Goal: Find specific page/section: Find specific page/section

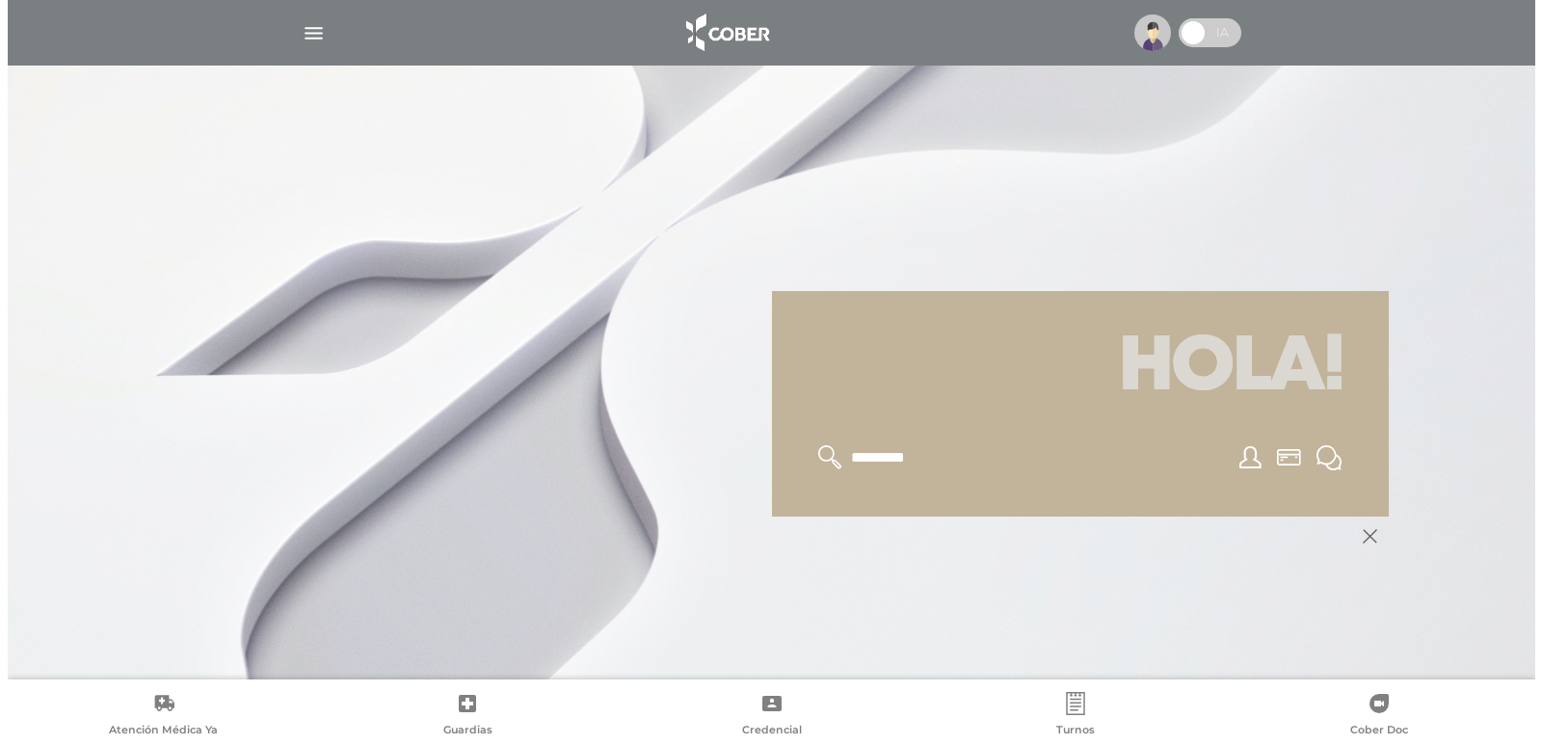
scroll to position [177, 0]
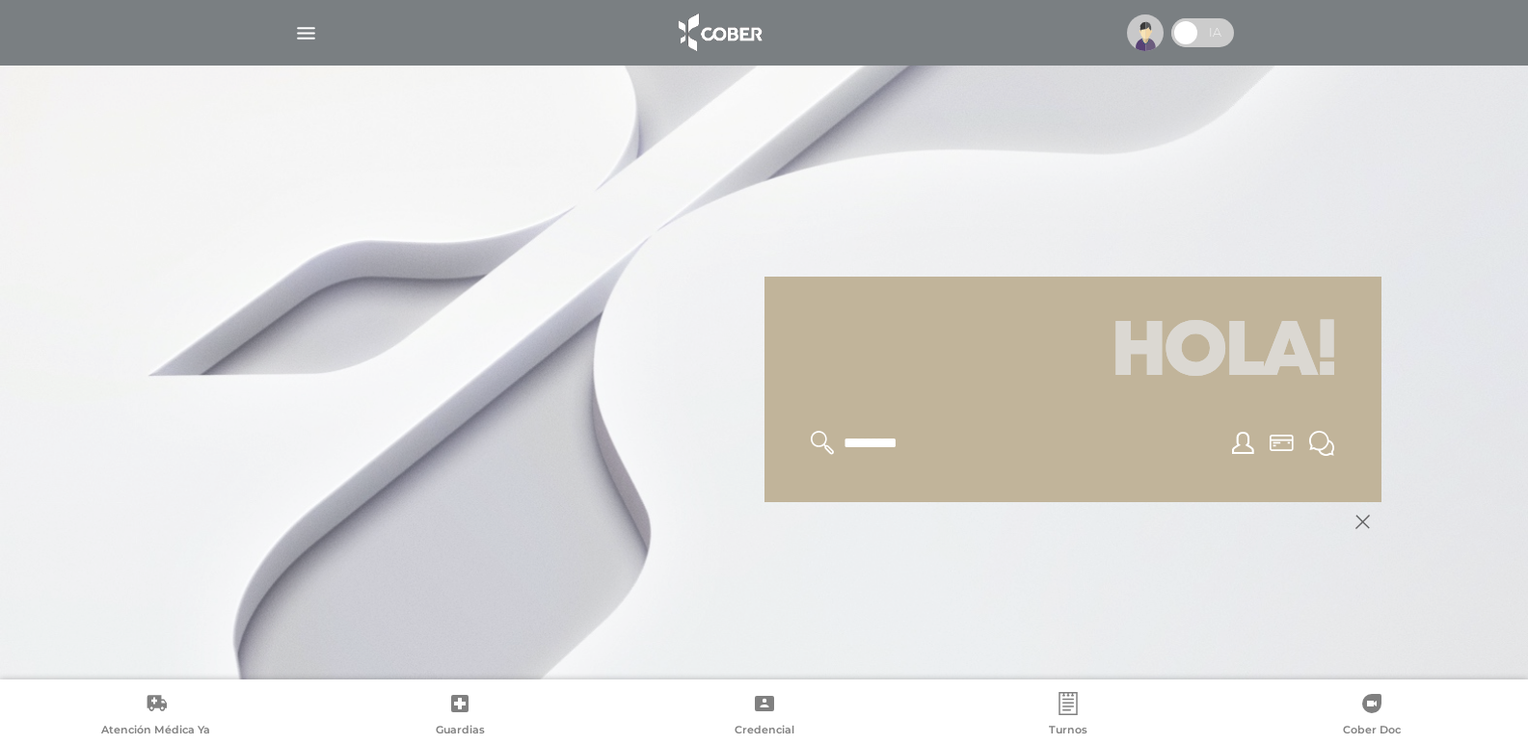
click at [1138, 39] on img at bounding box center [1145, 32] width 37 height 37
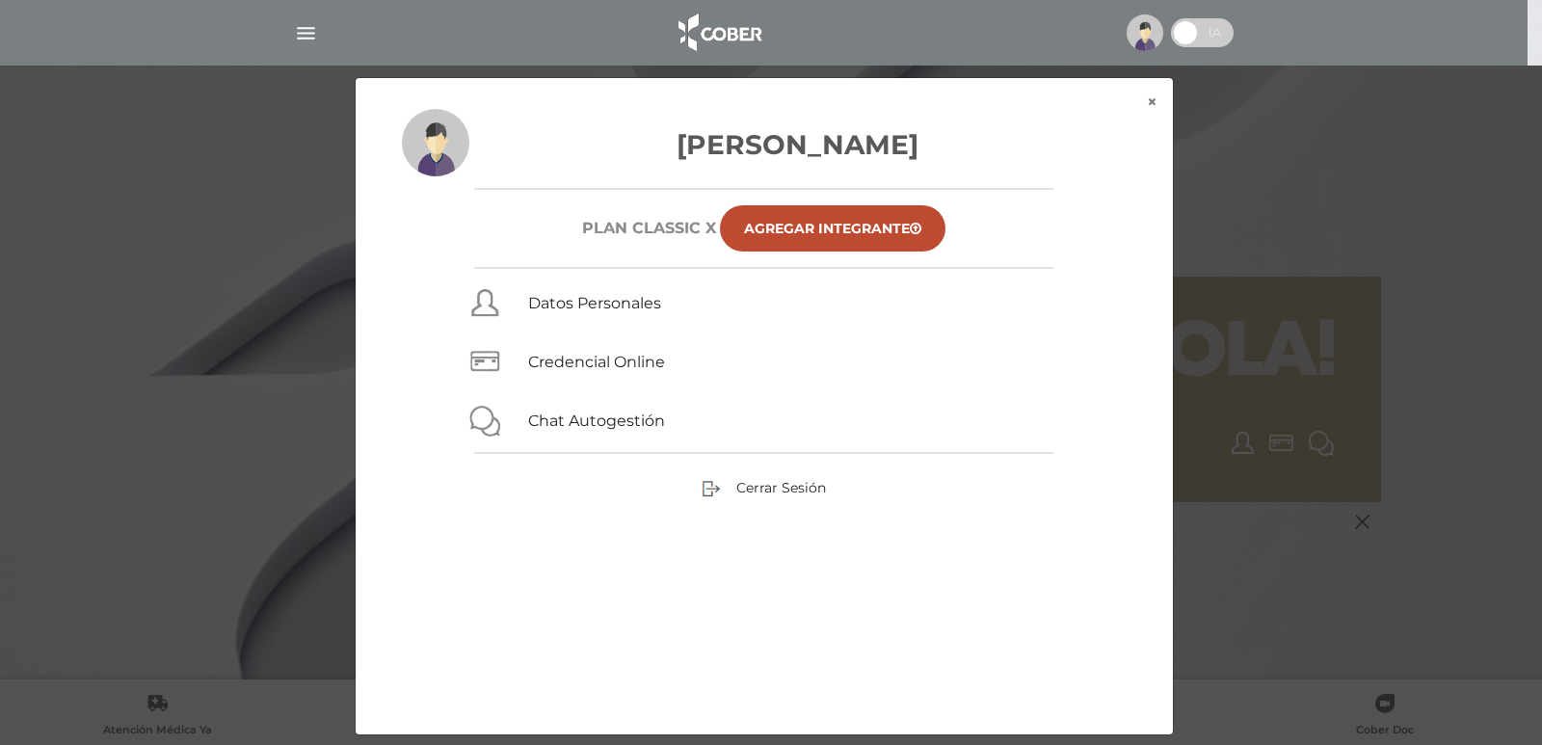
click at [301, 29] on img "button" at bounding box center [306, 33] width 24 height 24
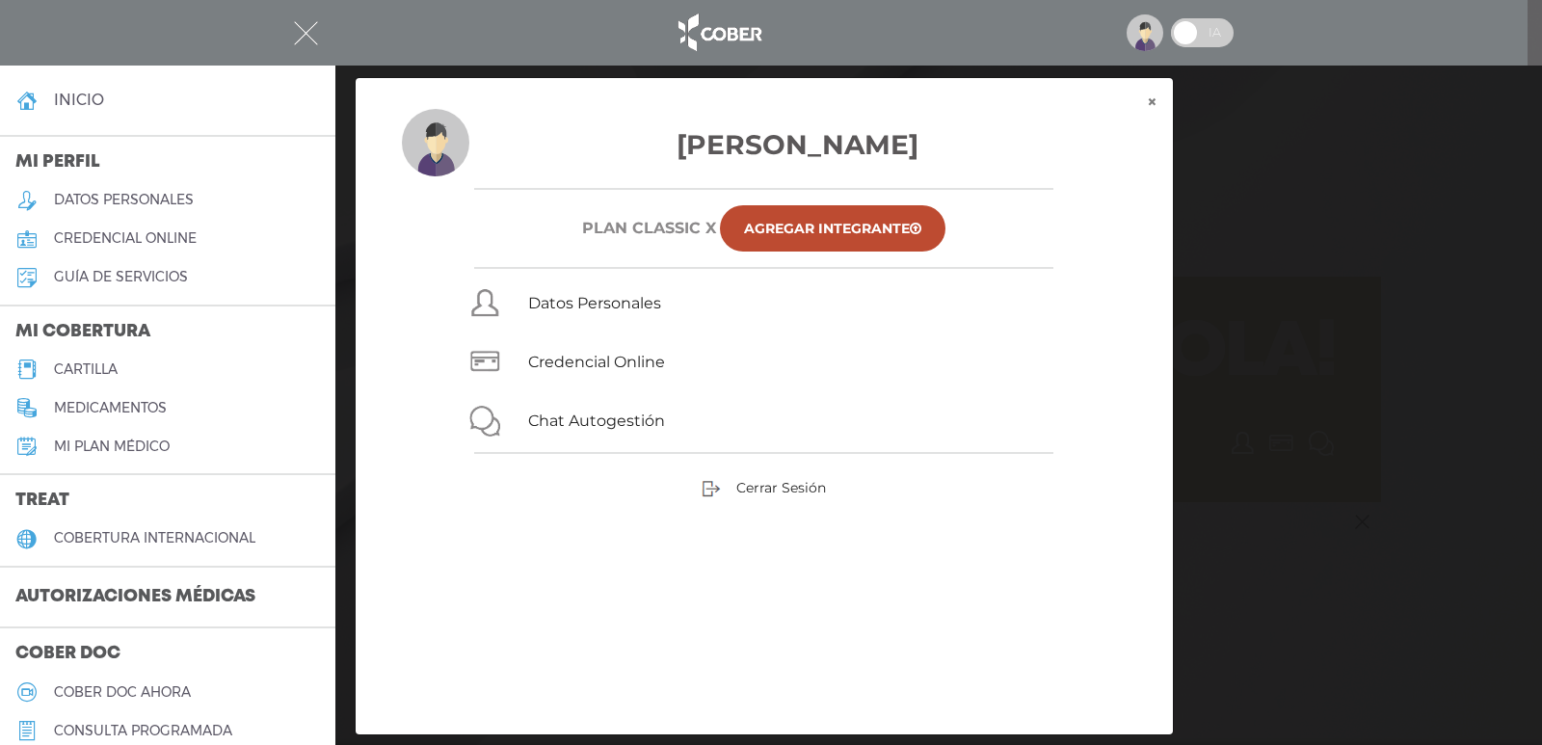
click at [100, 359] on link "cartilla" at bounding box center [167, 369] width 335 height 39
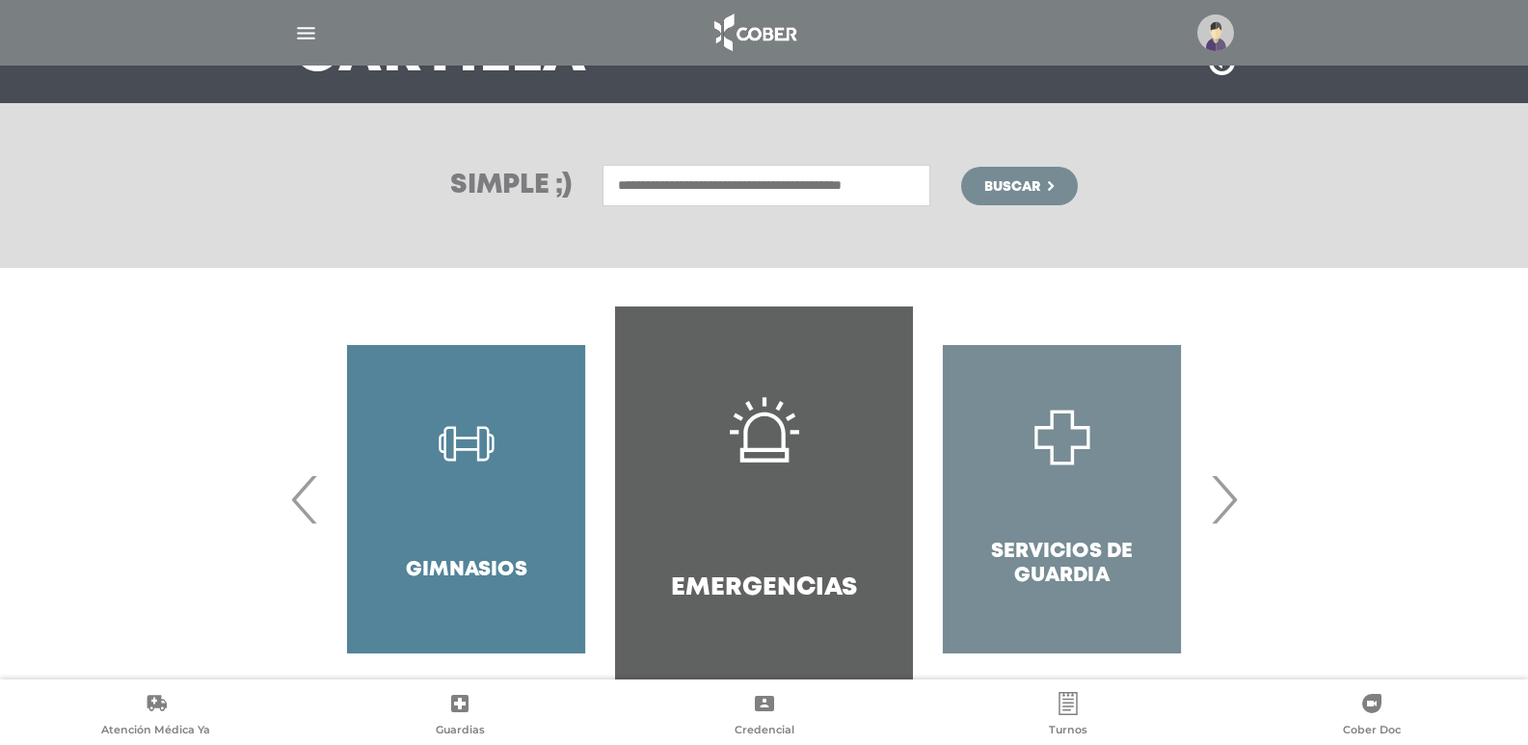
scroll to position [245, 0]
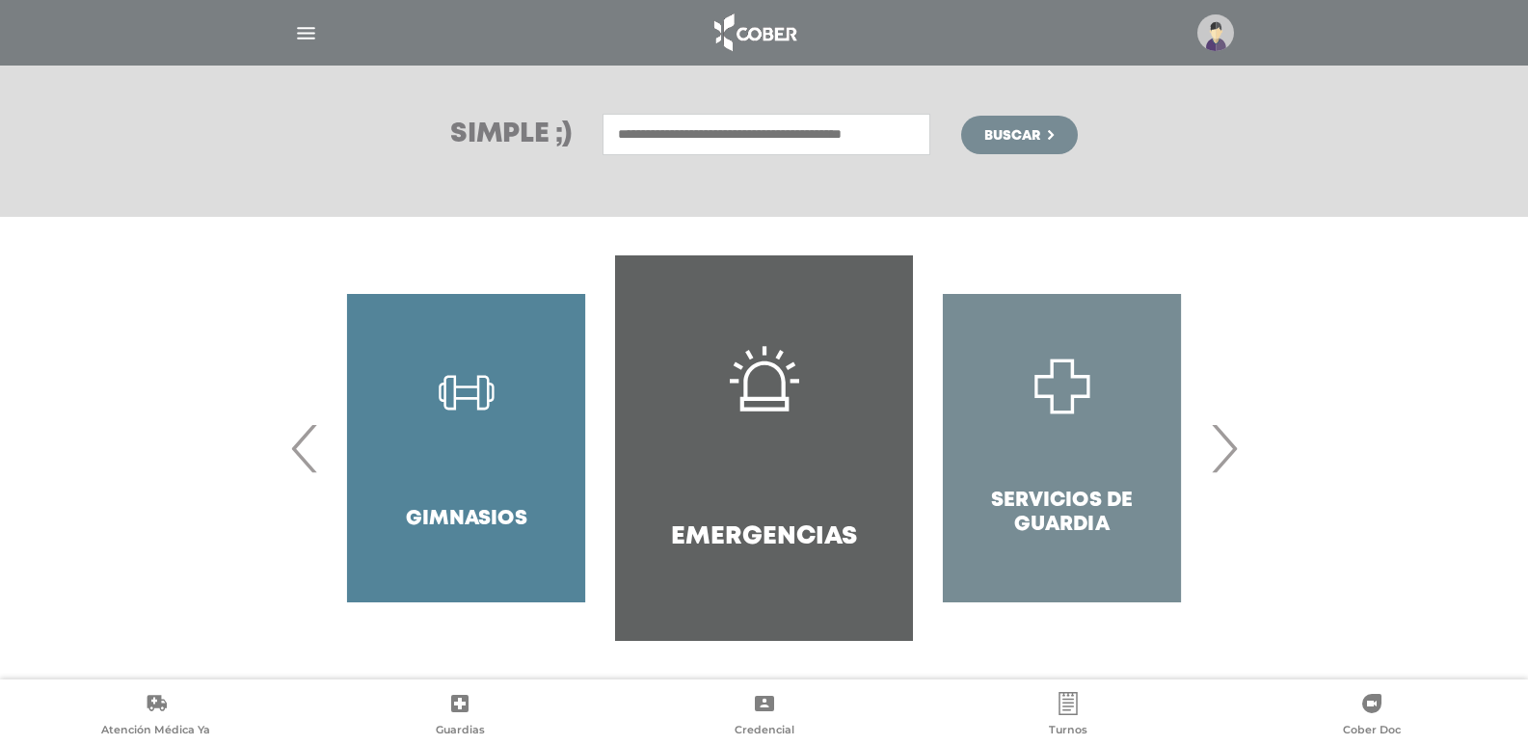
click at [1232, 441] on span "›" at bounding box center [1224, 448] width 38 height 104
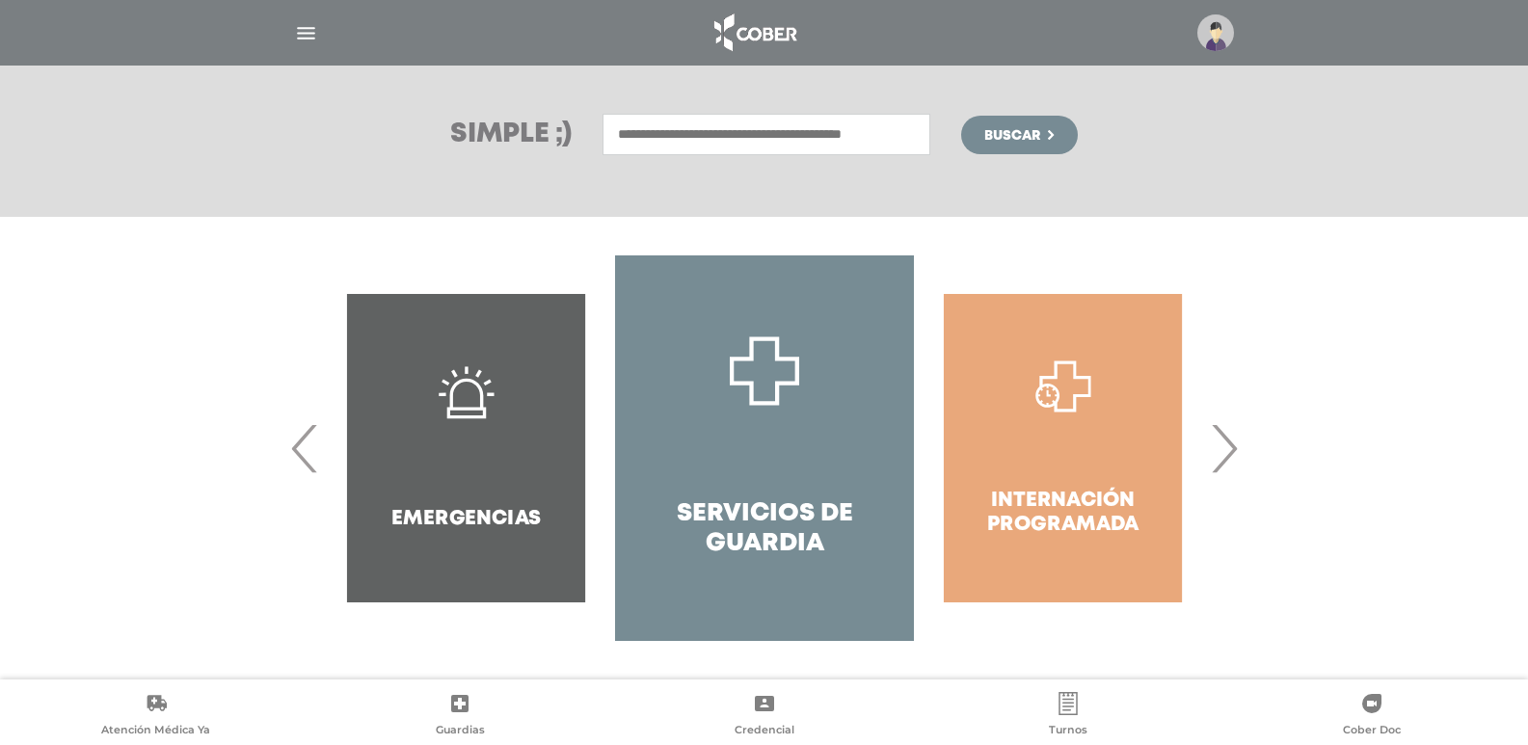
click at [1231, 445] on span "›" at bounding box center [1224, 448] width 38 height 104
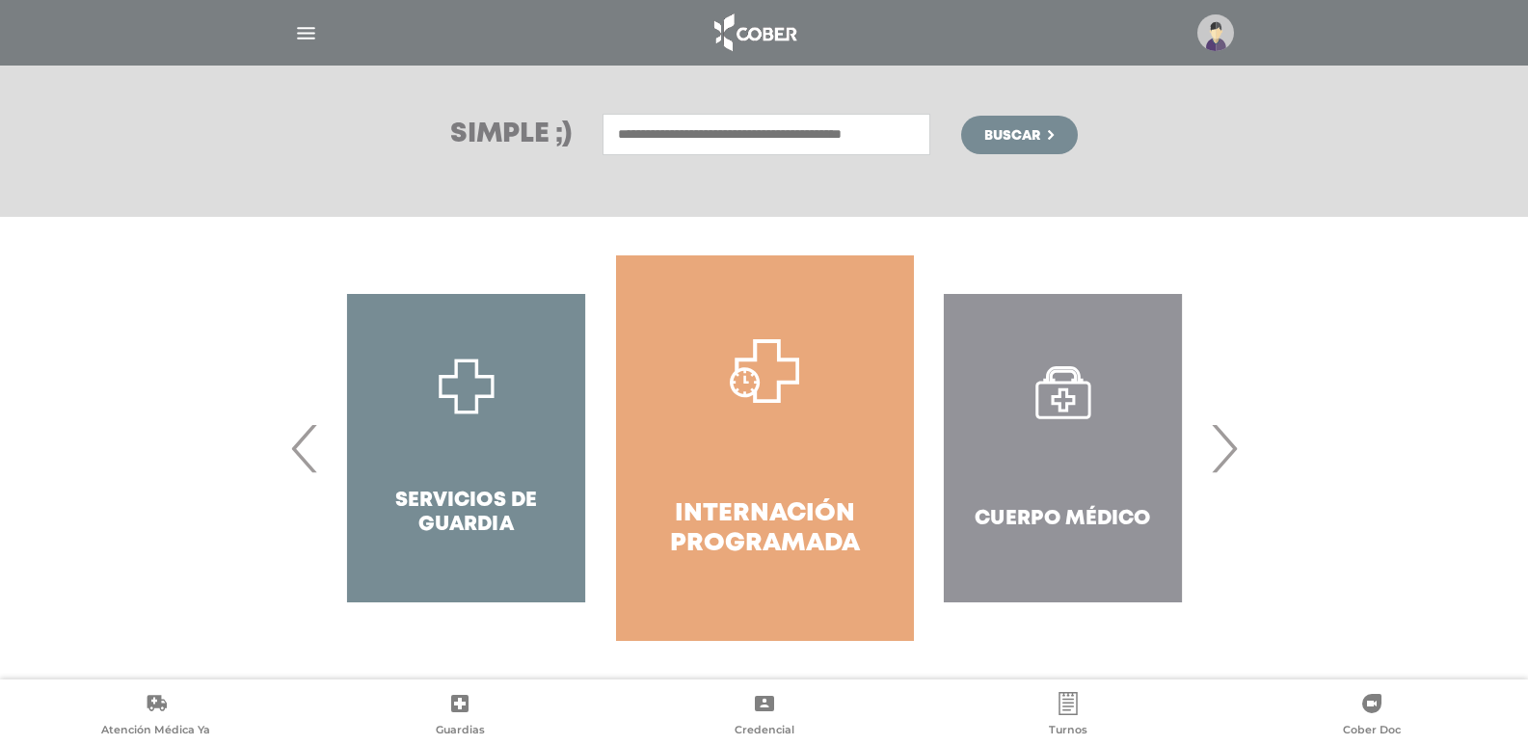
click at [1229, 447] on span "›" at bounding box center [1224, 448] width 38 height 104
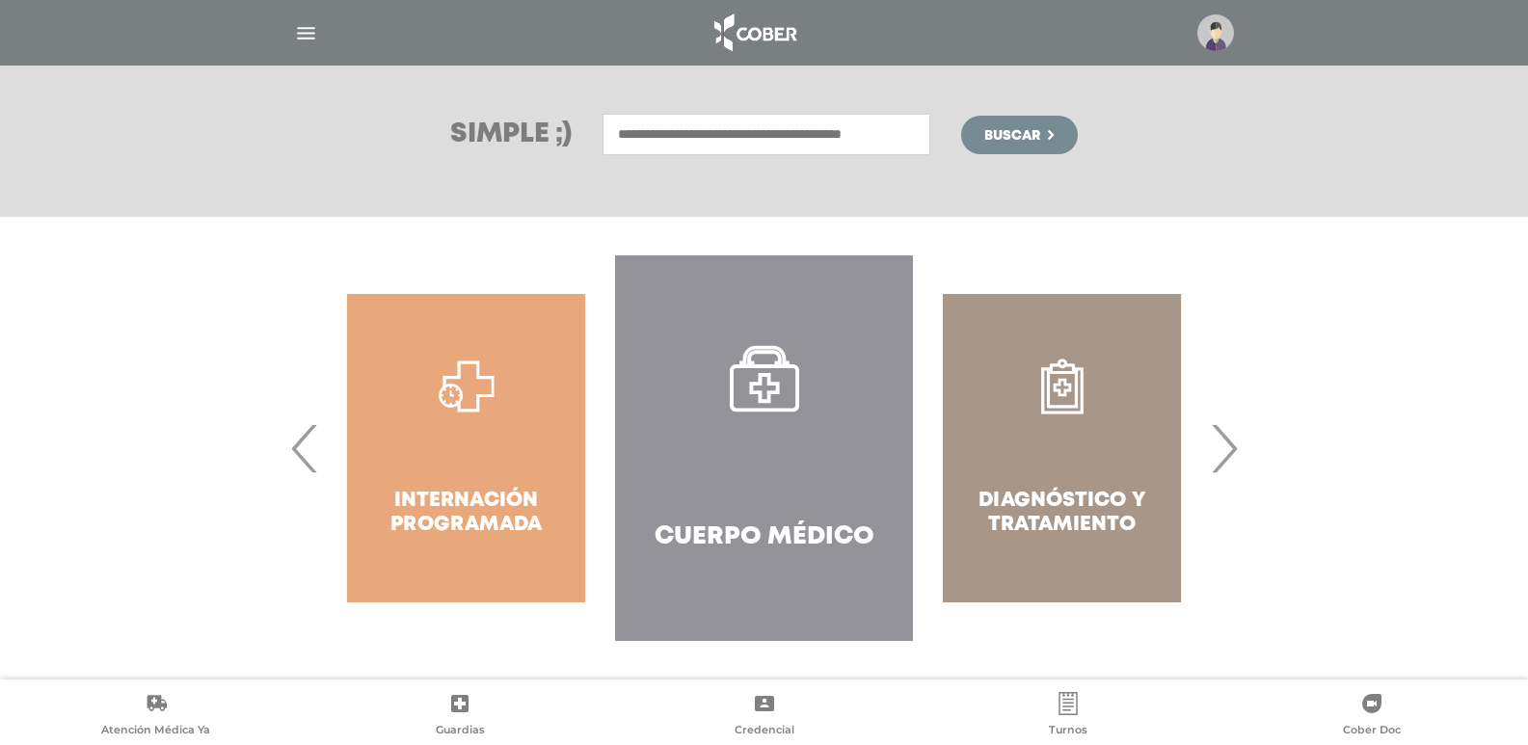
click at [1228, 454] on span "›" at bounding box center [1224, 448] width 38 height 104
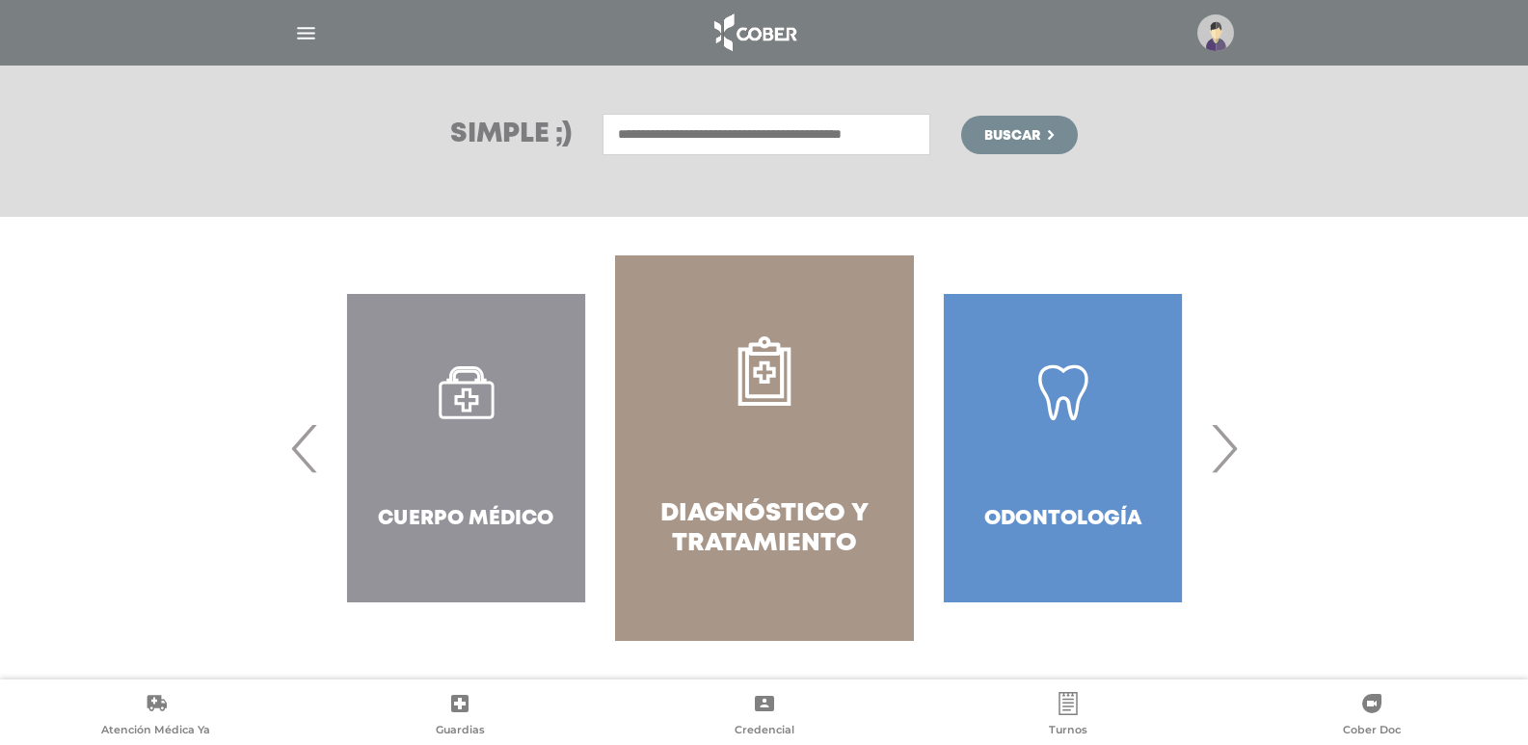
click at [499, 509] on div "Cuerpo Médico" at bounding box center [466, 448] width 298 height 386
click at [324, 467] on div "Cuerpo Médico" at bounding box center [466, 448] width 298 height 386
click at [306, 459] on span "‹" at bounding box center [305, 448] width 38 height 104
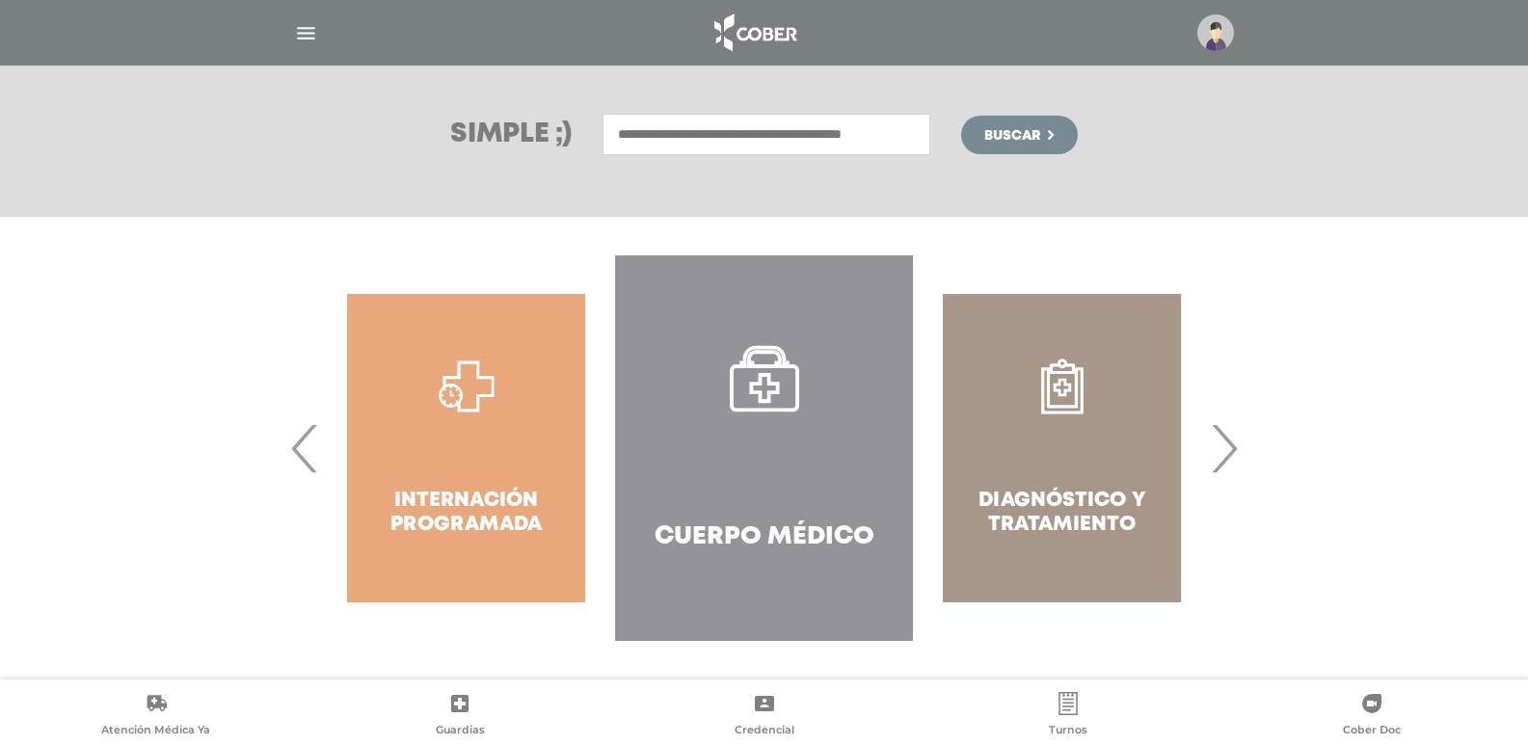
click at [770, 371] on icon at bounding box center [764, 378] width 69 height 69
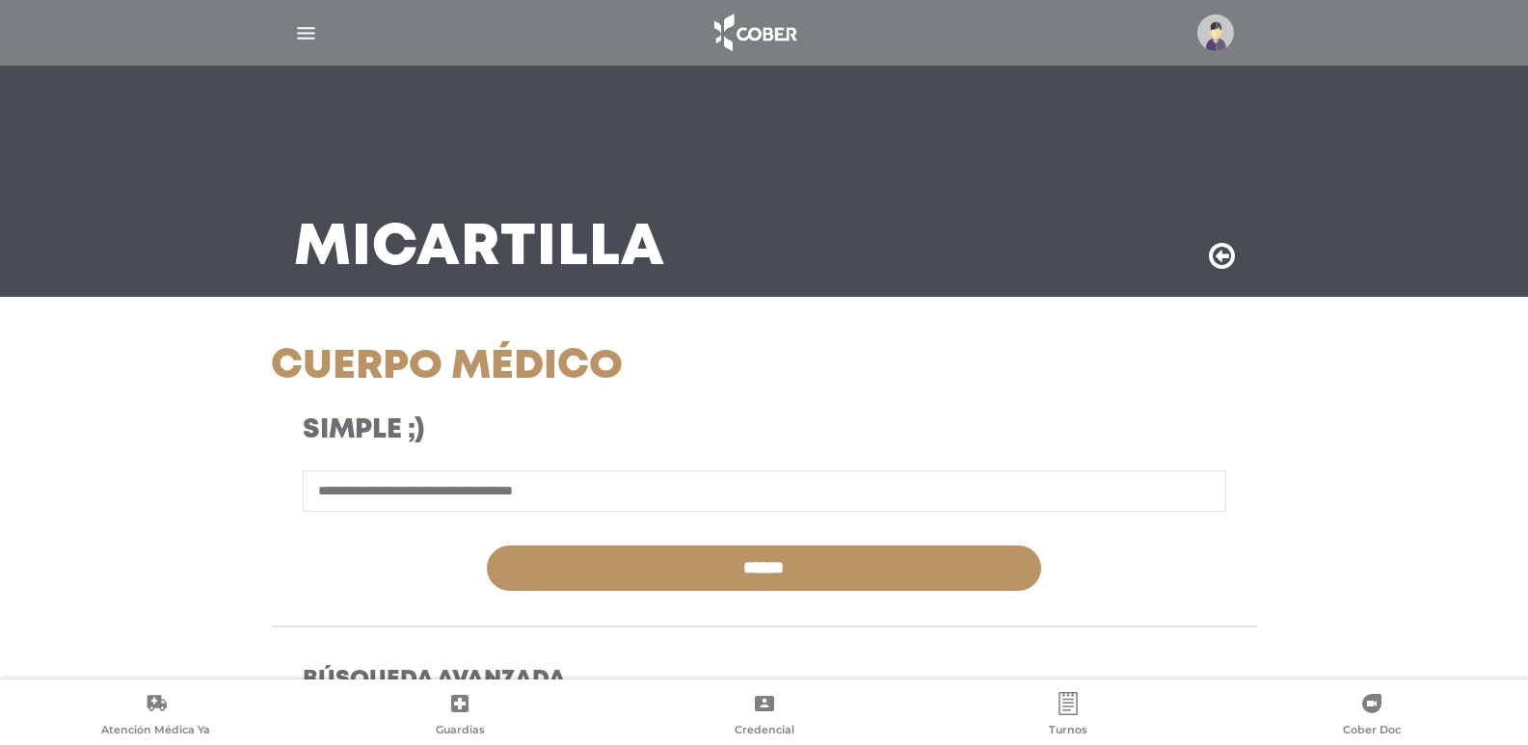
click at [533, 498] on input "text" at bounding box center [764, 490] width 923 height 41
paste input "**********"
type input "**********"
click at [487, 545] on input "******" at bounding box center [764, 567] width 554 height 45
click at [467, 490] on input "**********" at bounding box center [764, 490] width 923 height 41
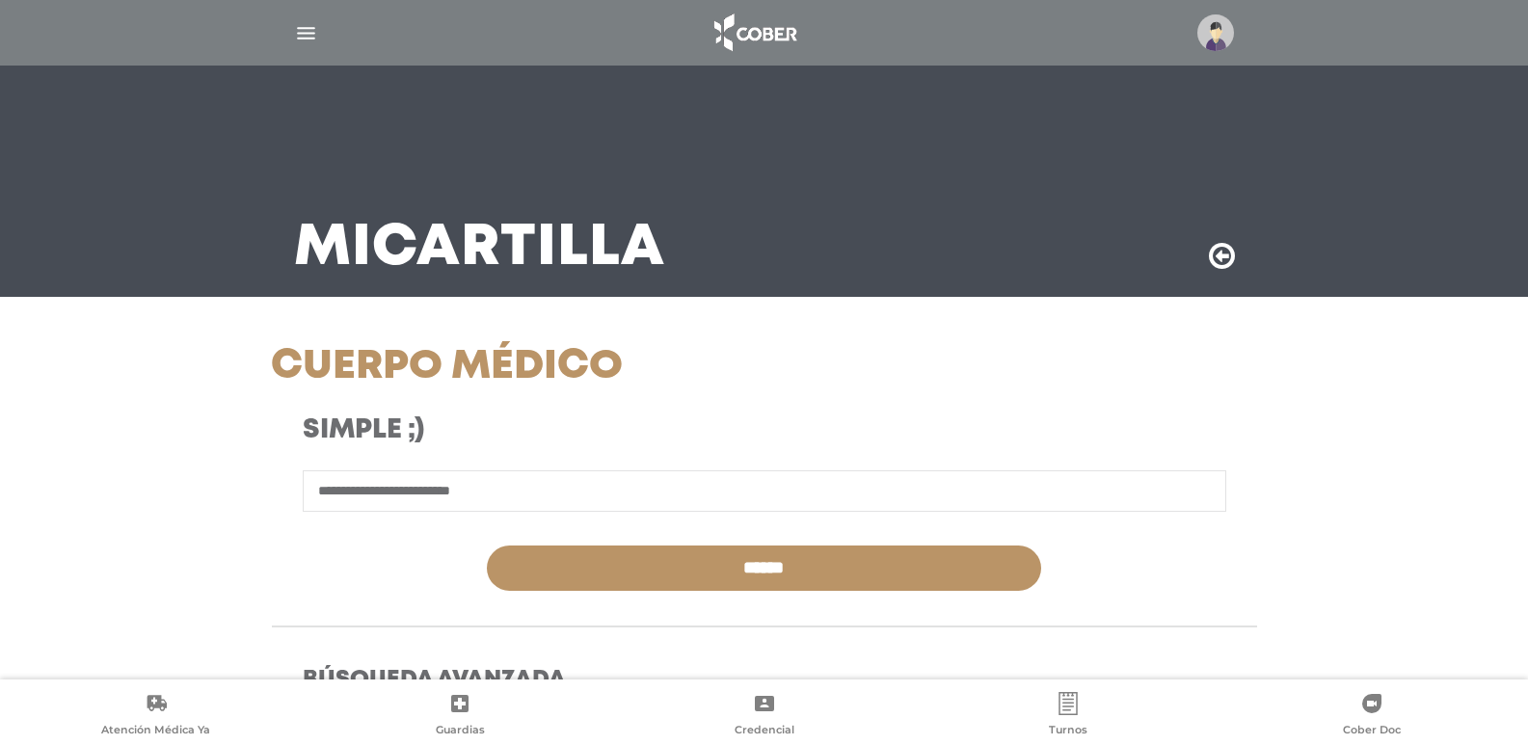
drag, startPoint x: 433, startPoint y: 488, endPoint x: 864, endPoint y: 471, distance: 432.1
click at [772, 510] on input "**********" at bounding box center [764, 490] width 923 height 41
type input "**********"
click at [487, 545] on input "******" at bounding box center [764, 567] width 554 height 45
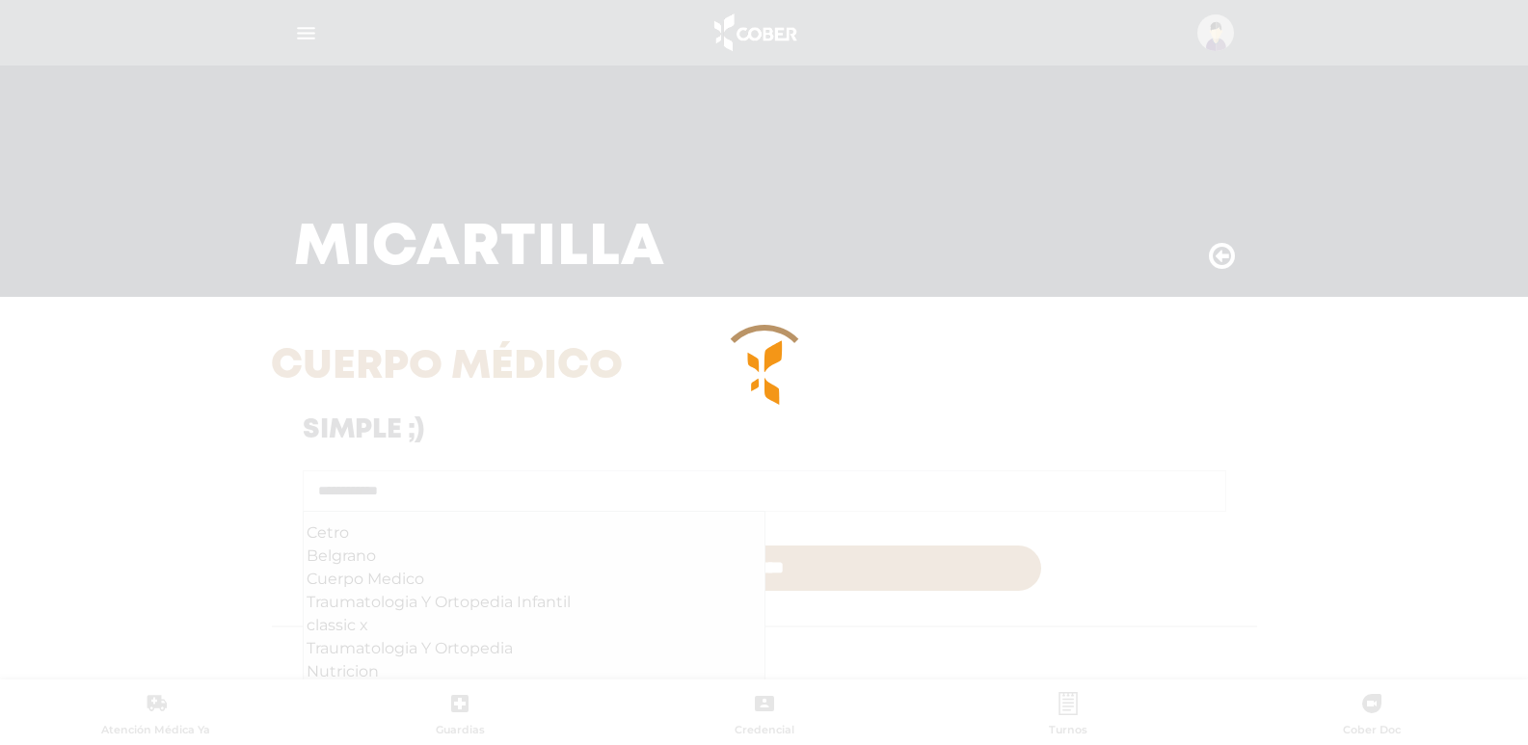
click at [776, 585] on div at bounding box center [764, 372] width 1528 height 745
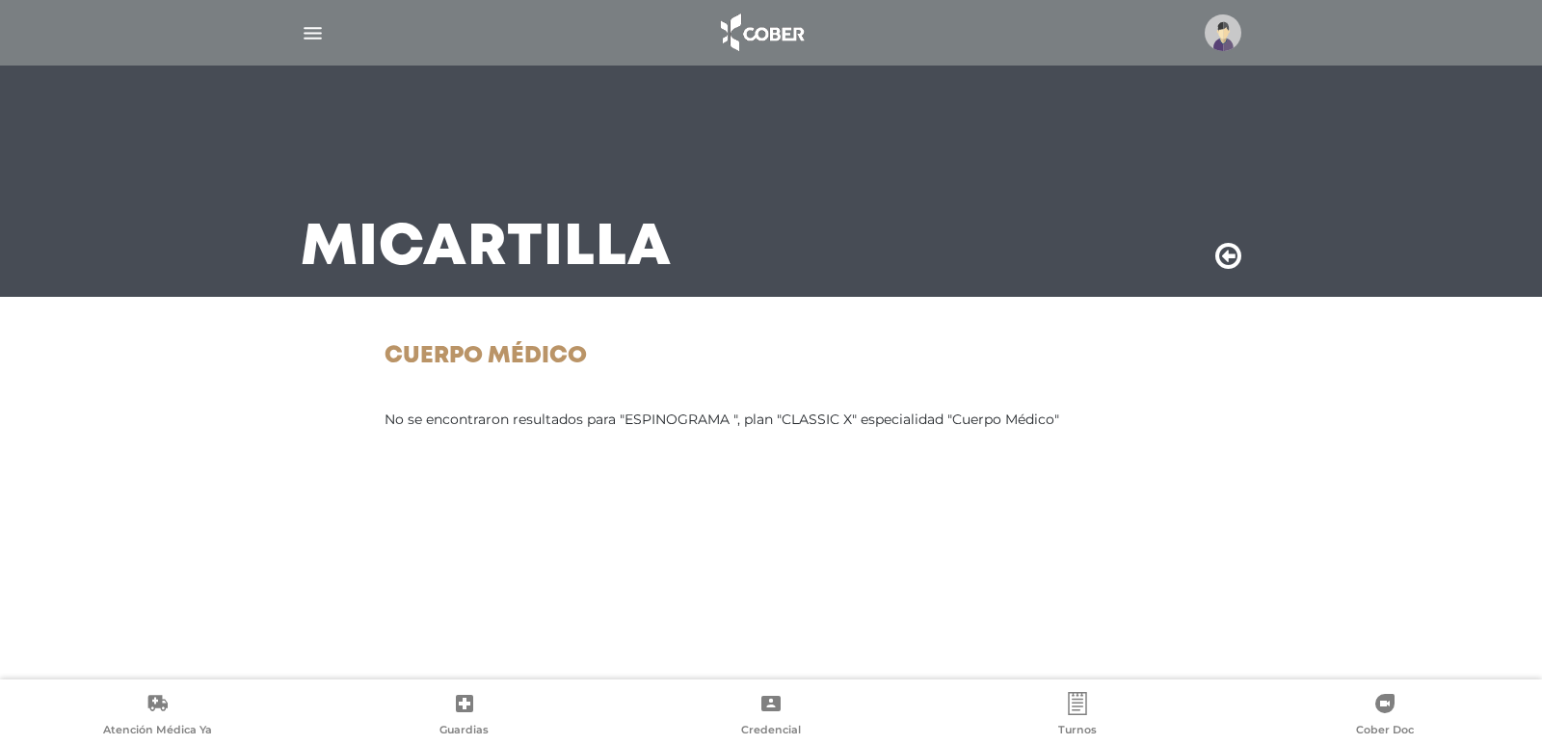
click at [1378, 722] on link "Cober Doc" at bounding box center [1385, 716] width 306 height 49
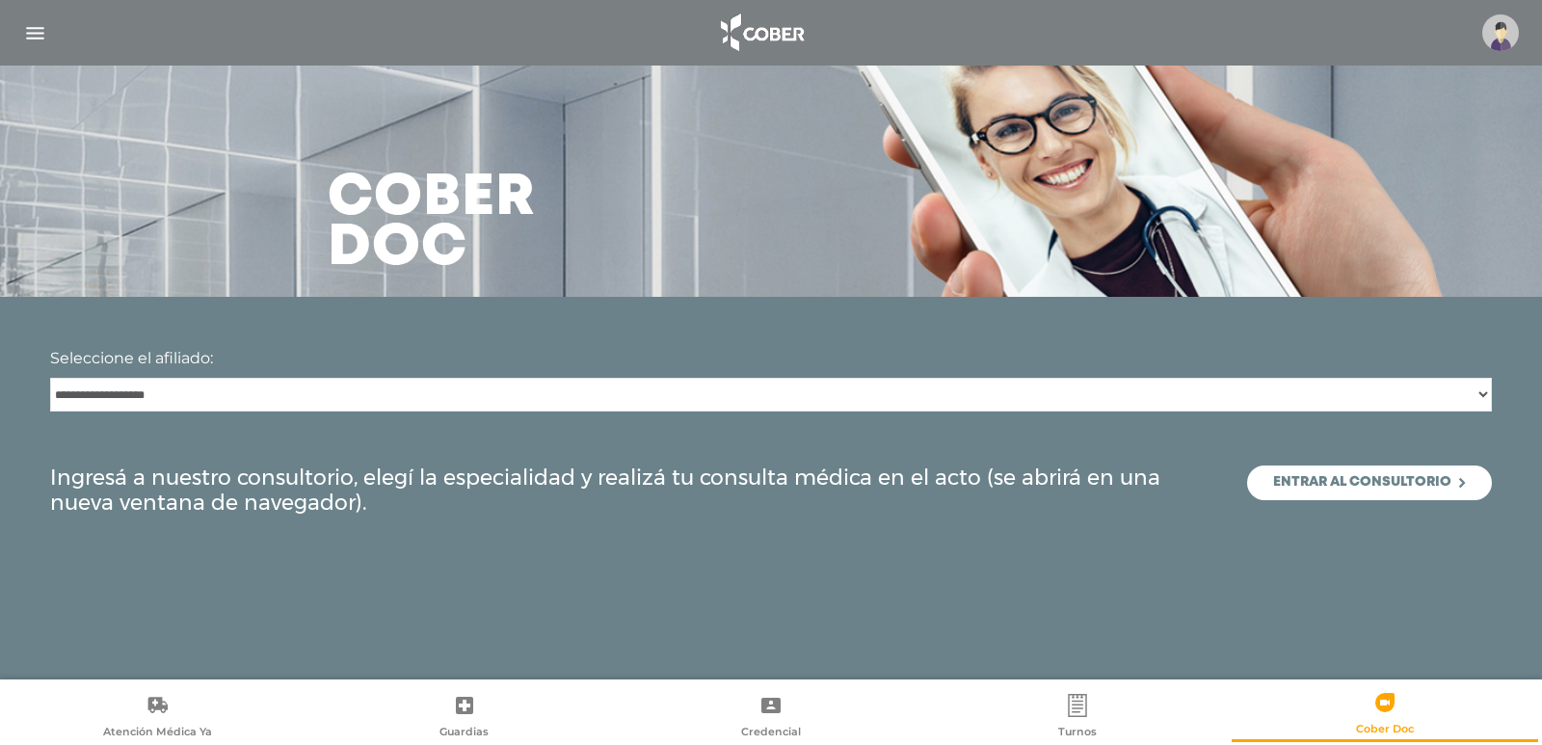
click at [1402, 490] on link "Entrar al consultorio" at bounding box center [1369, 482] width 245 height 35
click at [30, 35] on img "button" at bounding box center [35, 33] width 24 height 24
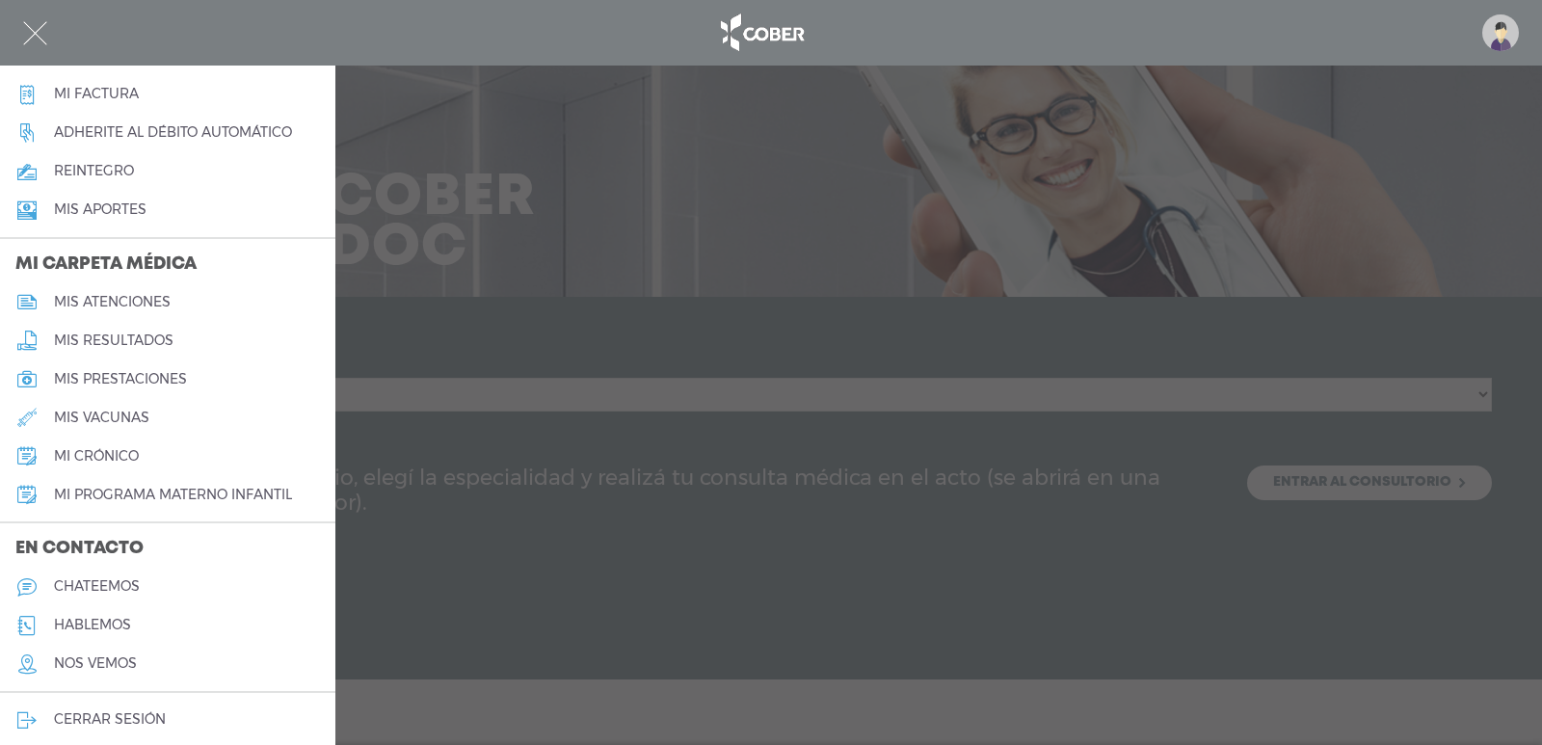
scroll to position [742, 0]
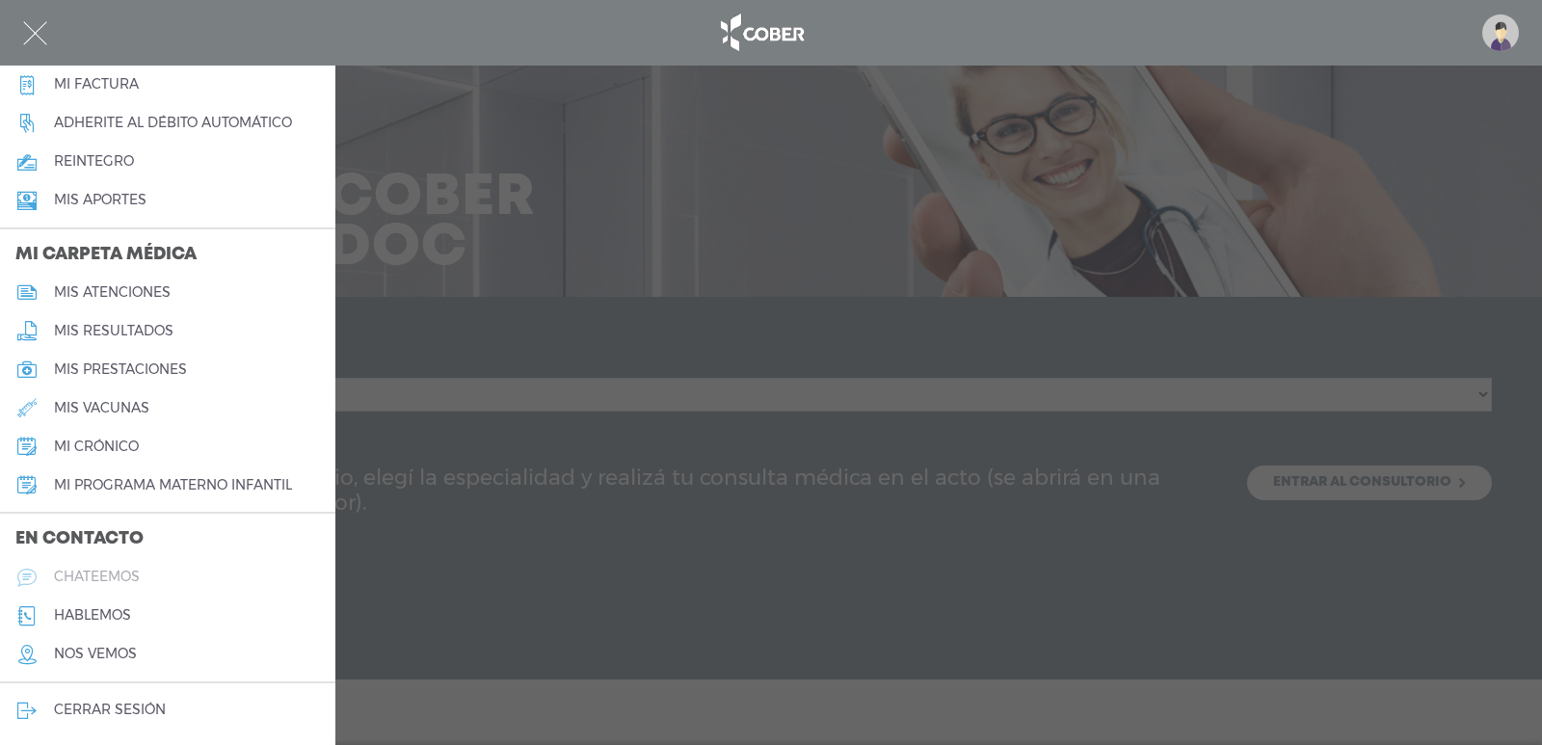
click at [64, 571] on h5 "chateemos" at bounding box center [97, 577] width 86 height 16
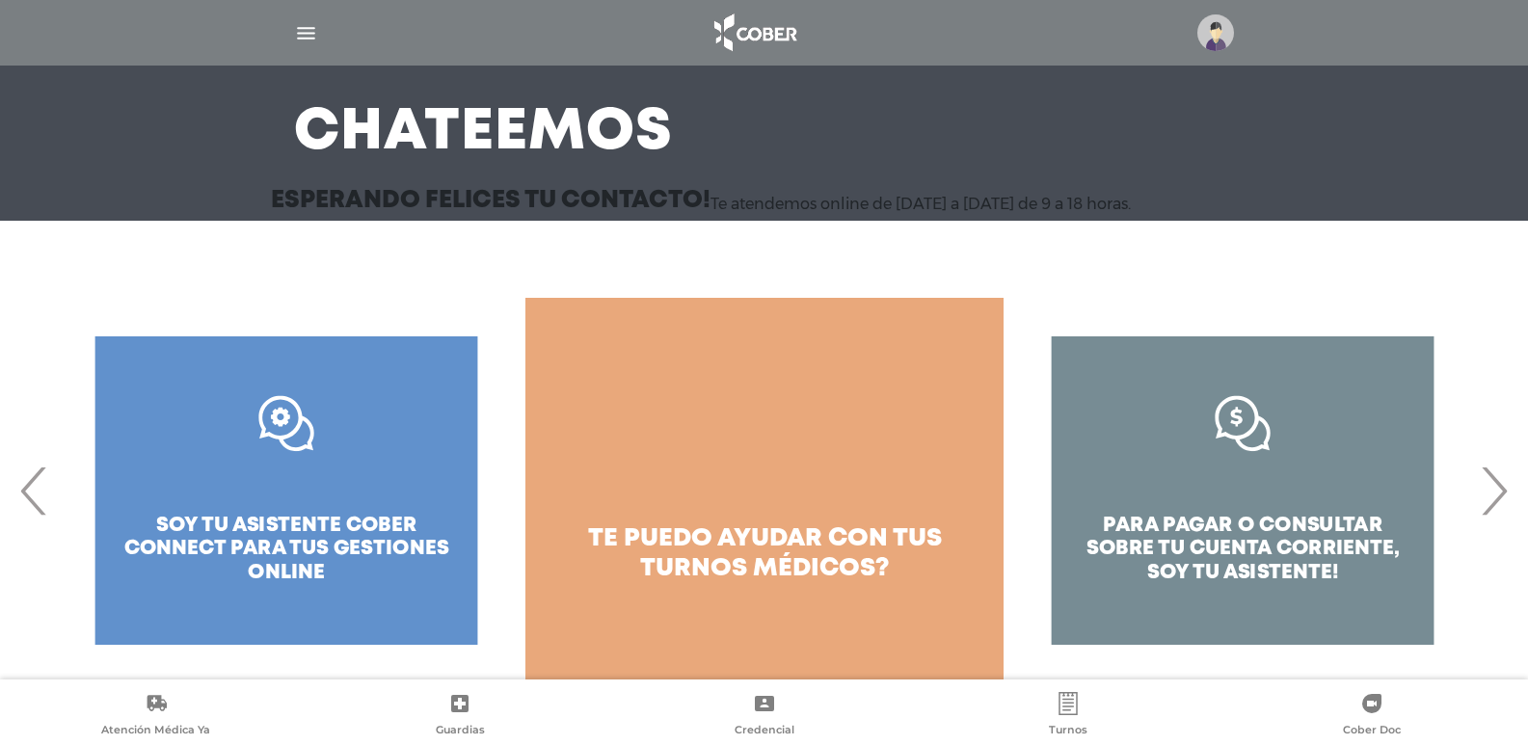
scroll to position [120, 0]
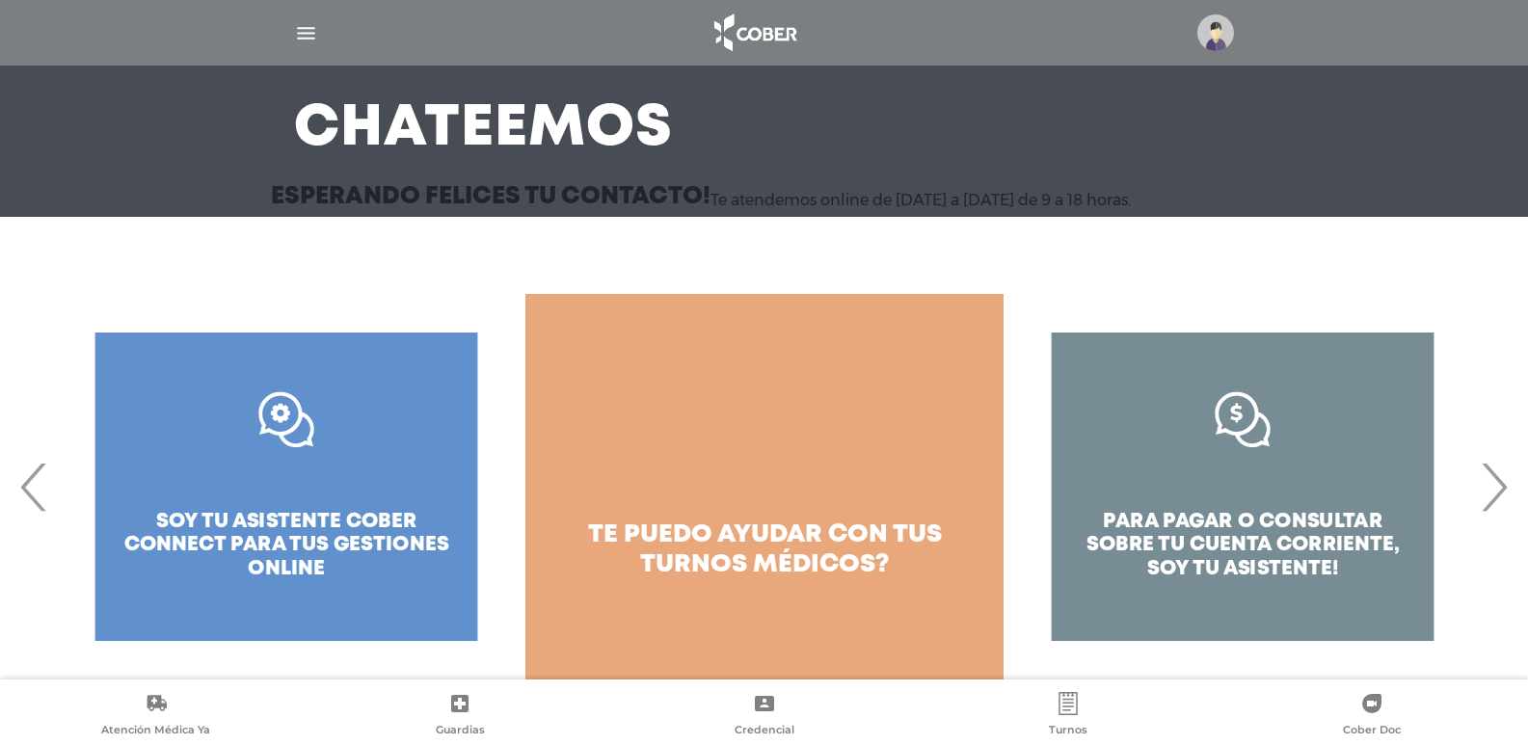
click at [748, 546] on span "te puedo ayudar con tus" at bounding box center [765, 534] width 354 height 23
click at [332, 532] on div ".st0{fill:#FFFFFF;} soy tu asistente cober connect para tus gestiones online" at bounding box center [286, 487] width 478 height 386
click at [283, 414] on div ".st0{fill:#FFFFFF;} soy tu asistente cober connect para tus gestiones online" at bounding box center [286, 487] width 478 height 386
click at [276, 534] on div ".st0{fill:#FFFFFF;} soy tu asistente cober connect para tus gestiones online" at bounding box center [286, 487] width 478 height 386
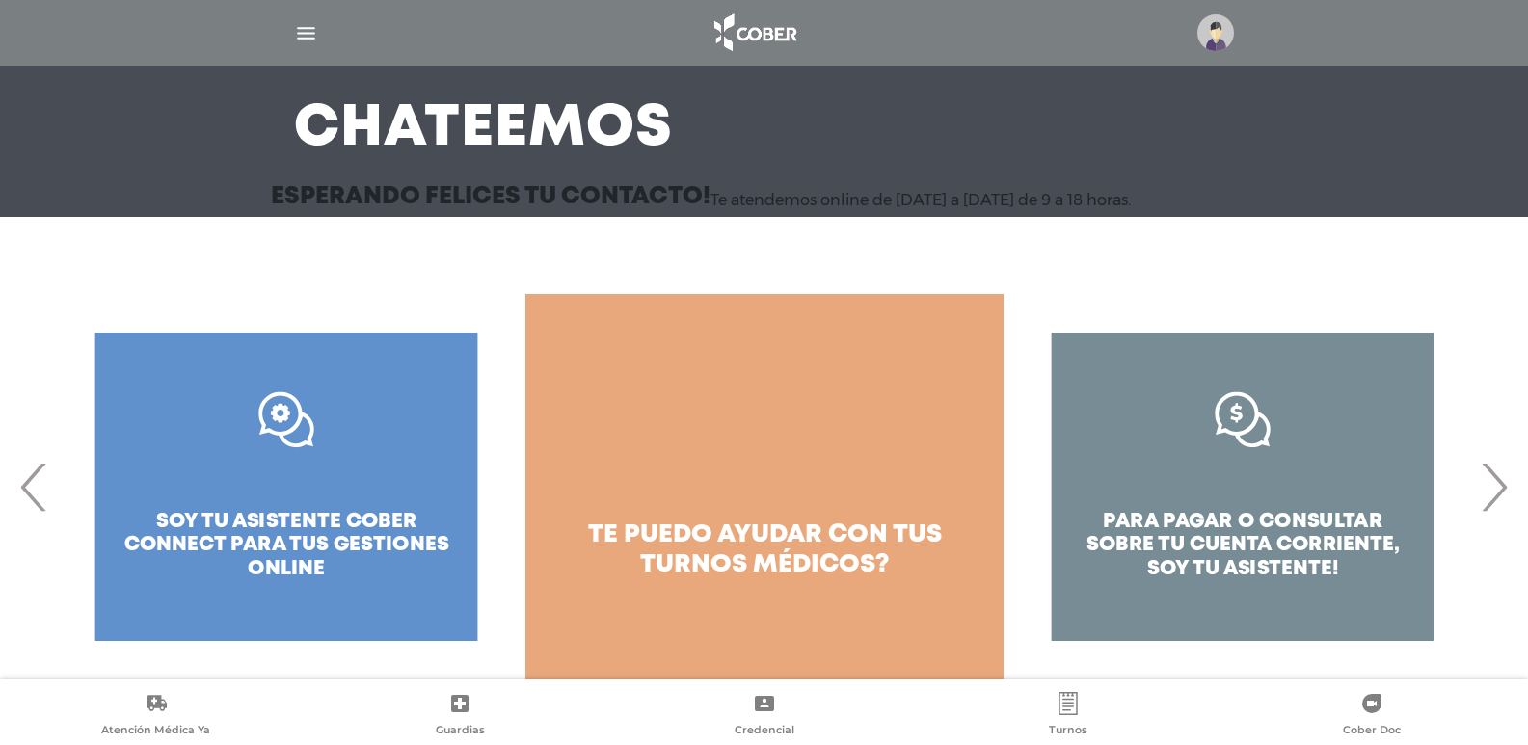
click at [22, 511] on span "‹" at bounding box center [34, 487] width 38 height 104
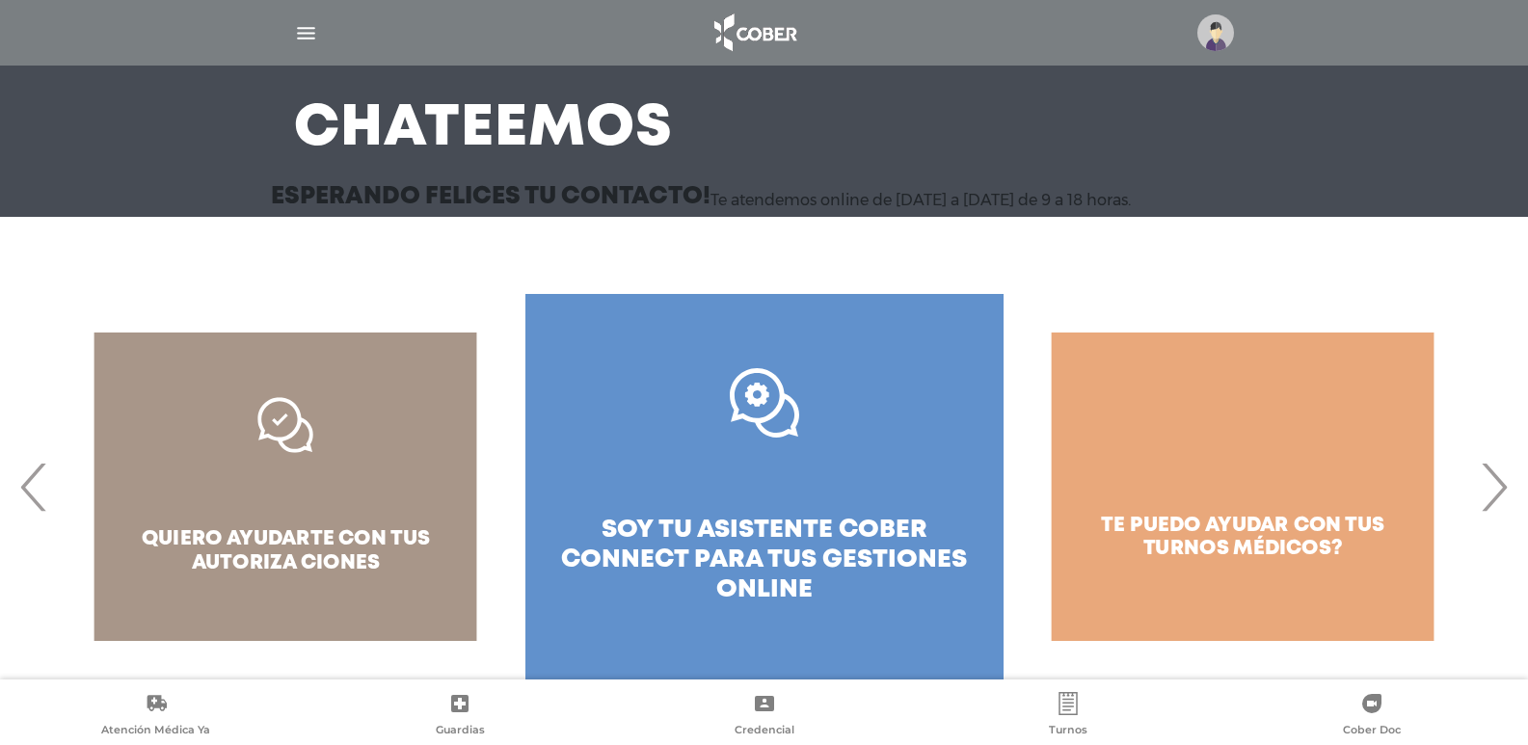
click at [743, 535] on span "soy tu asistente cober connect para tus" at bounding box center [744, 544] width 366 height 53
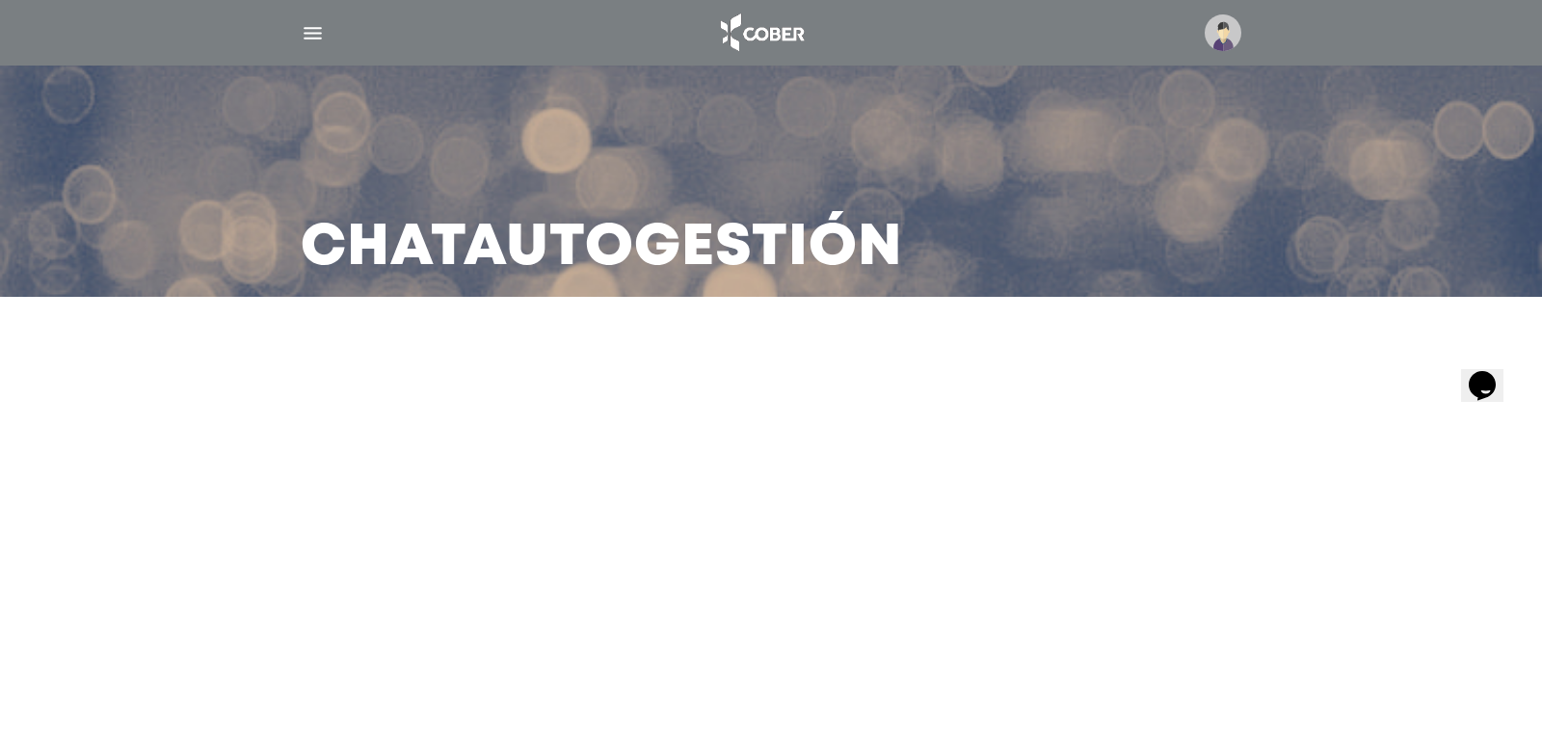
click at [1496, 380] on icon "Widget de Chat" at bounding box center [1482, 384] width 27 height 29
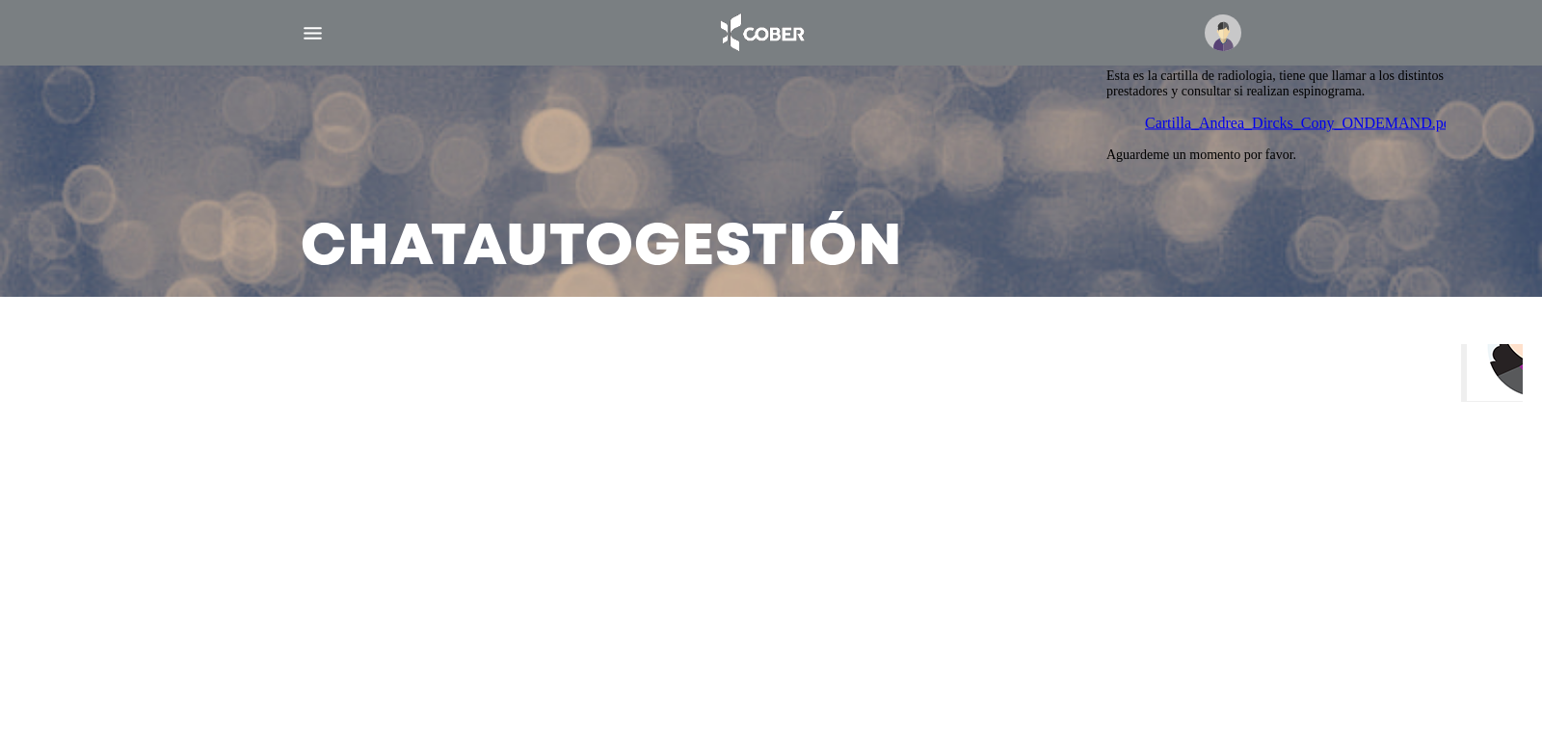
click at [1296, 161] on span "Aguardeme un momento por favor." at bounding box center [1201, 153] width 190 height 14
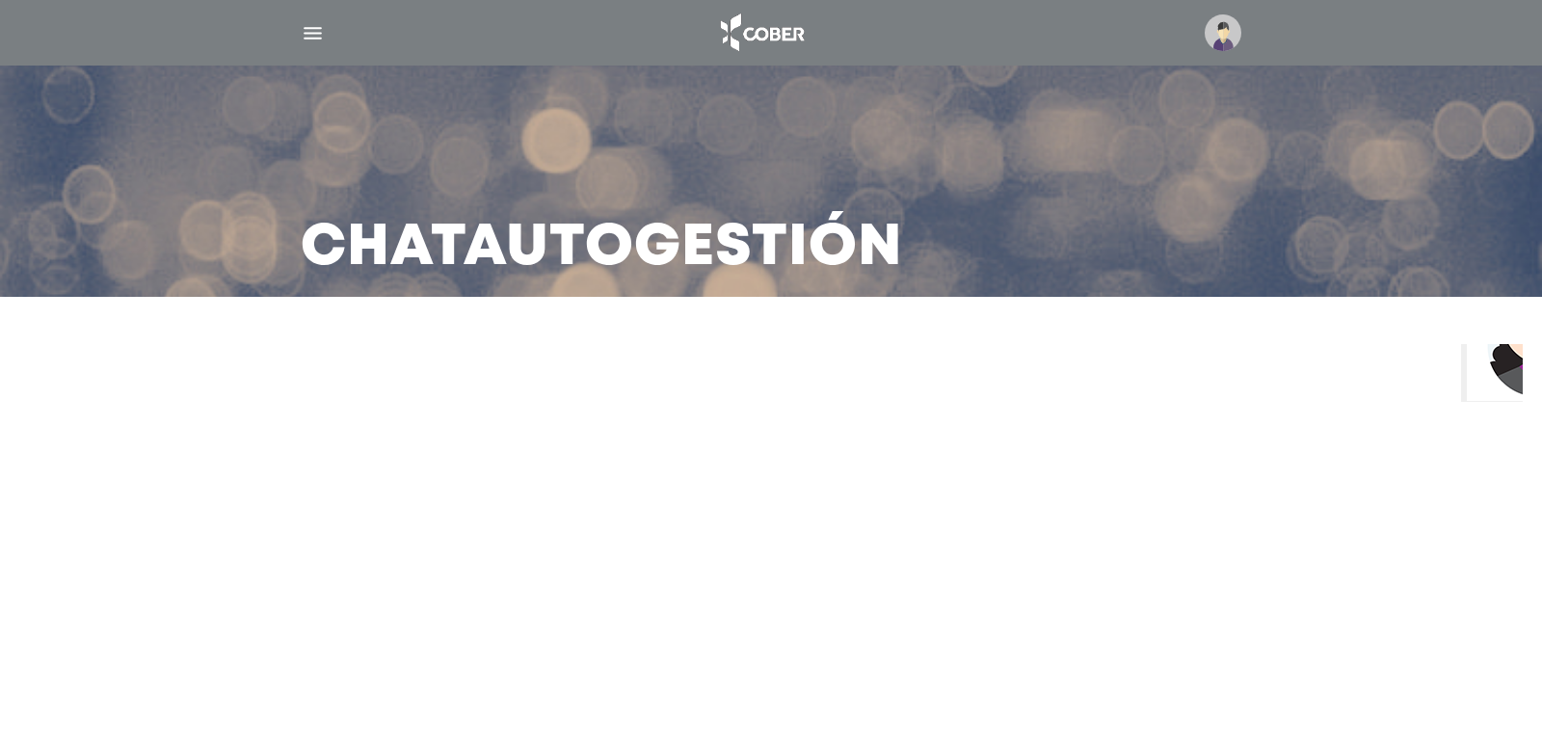
click at [310, 27] on img "button" at bounding box center [313, 33] width 24 height 24
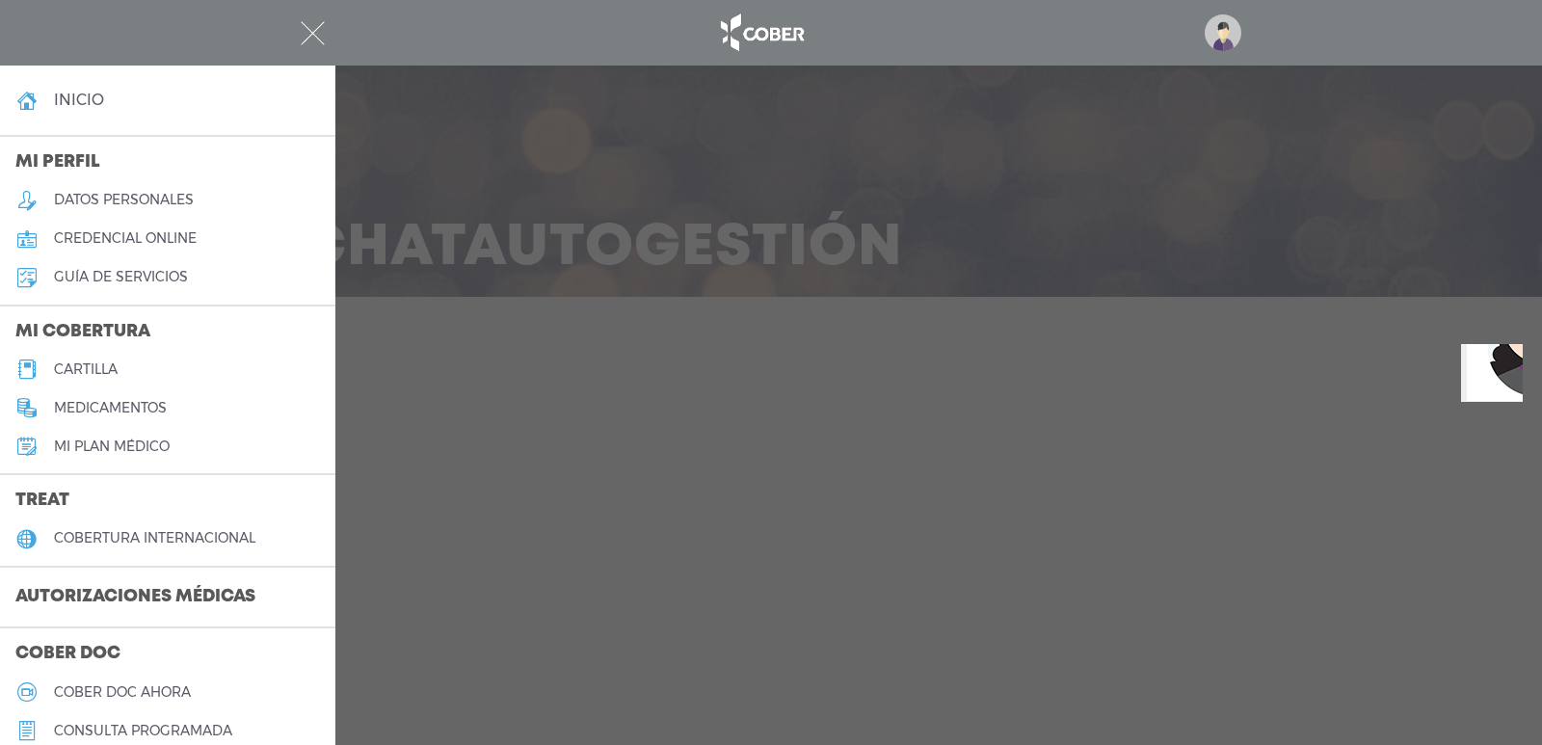
click at [186, 358] on link "cartilla" at bounding box center [167, 369] width 335 height 39
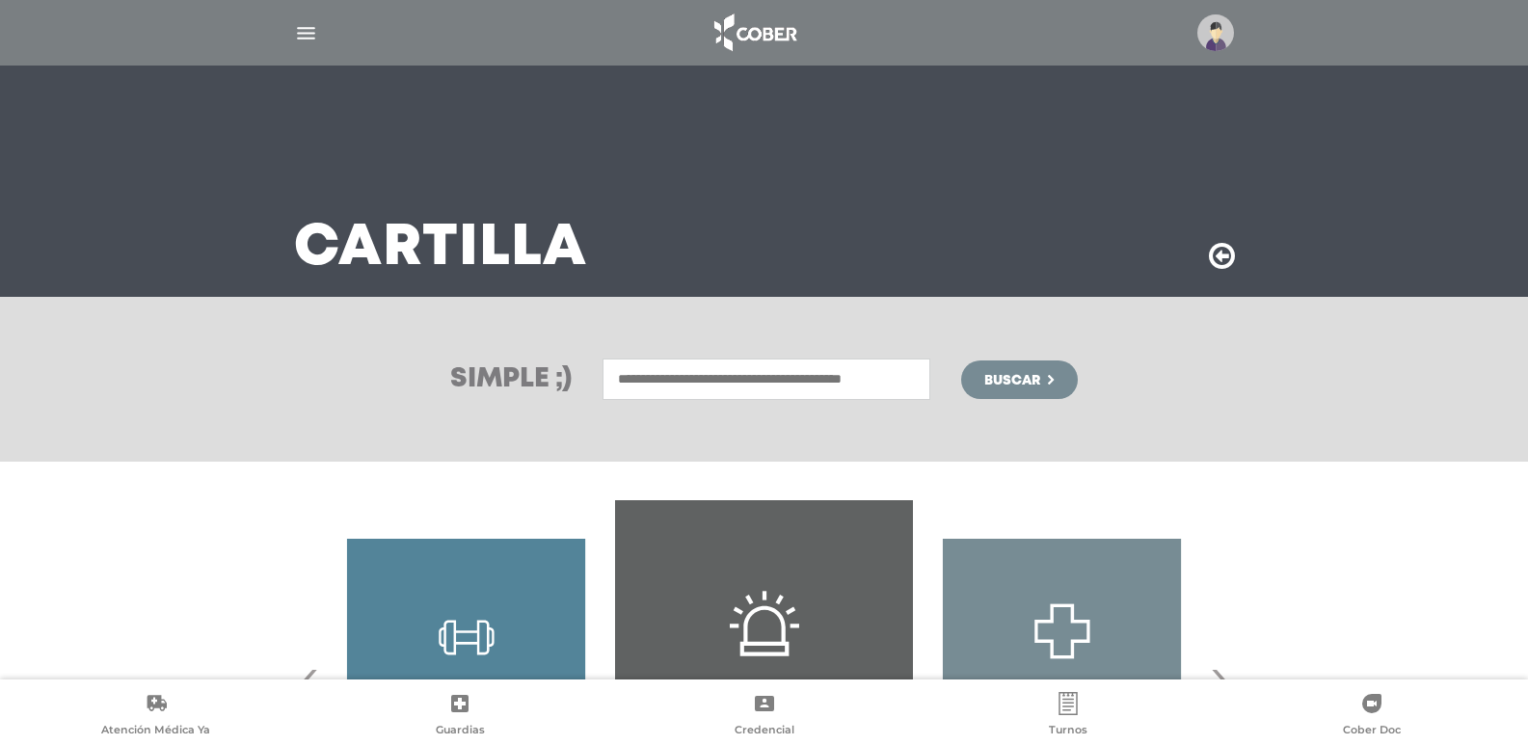
scroll to position [245, 0]
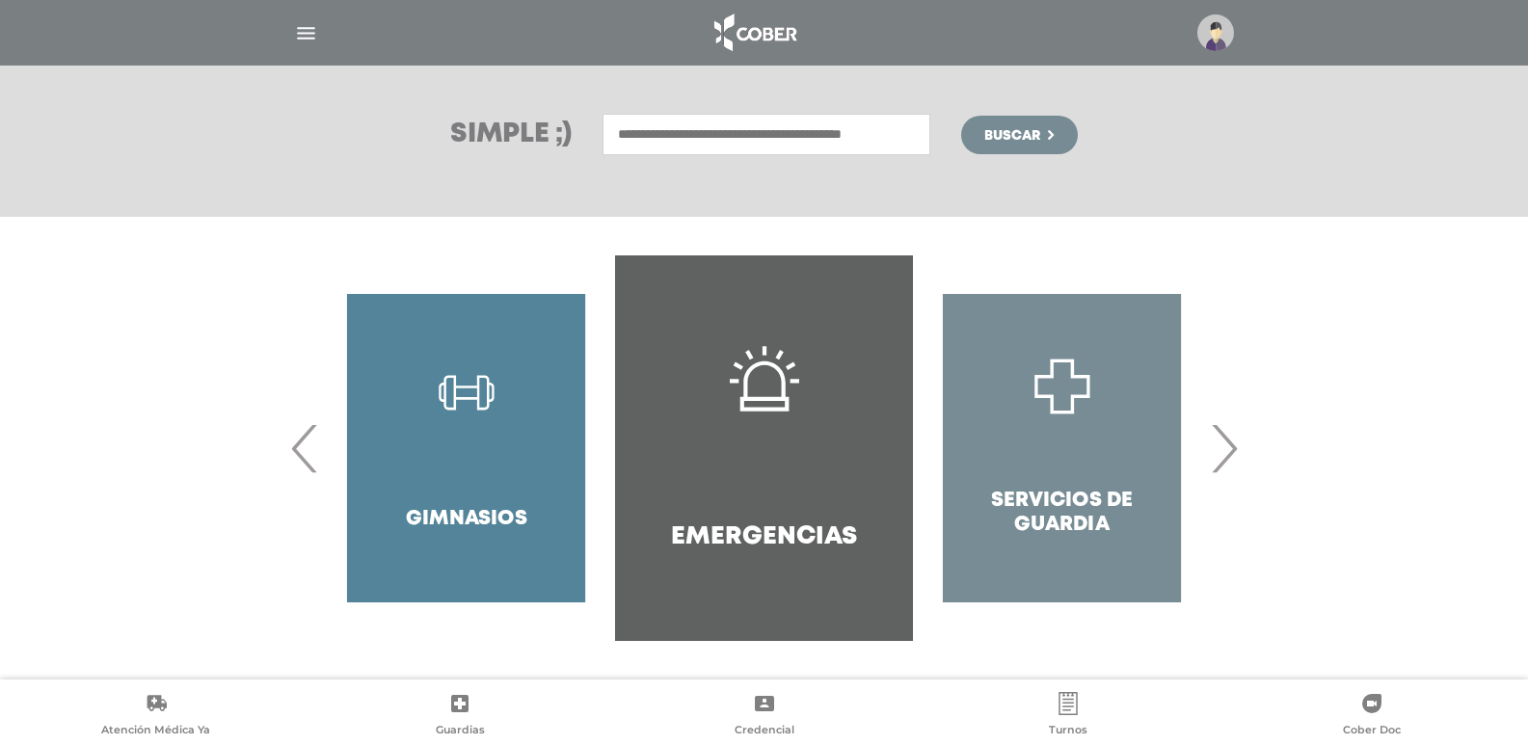
click at [1226, 444] on span "›" at bounding box center [1224, 448] width 38 height 104
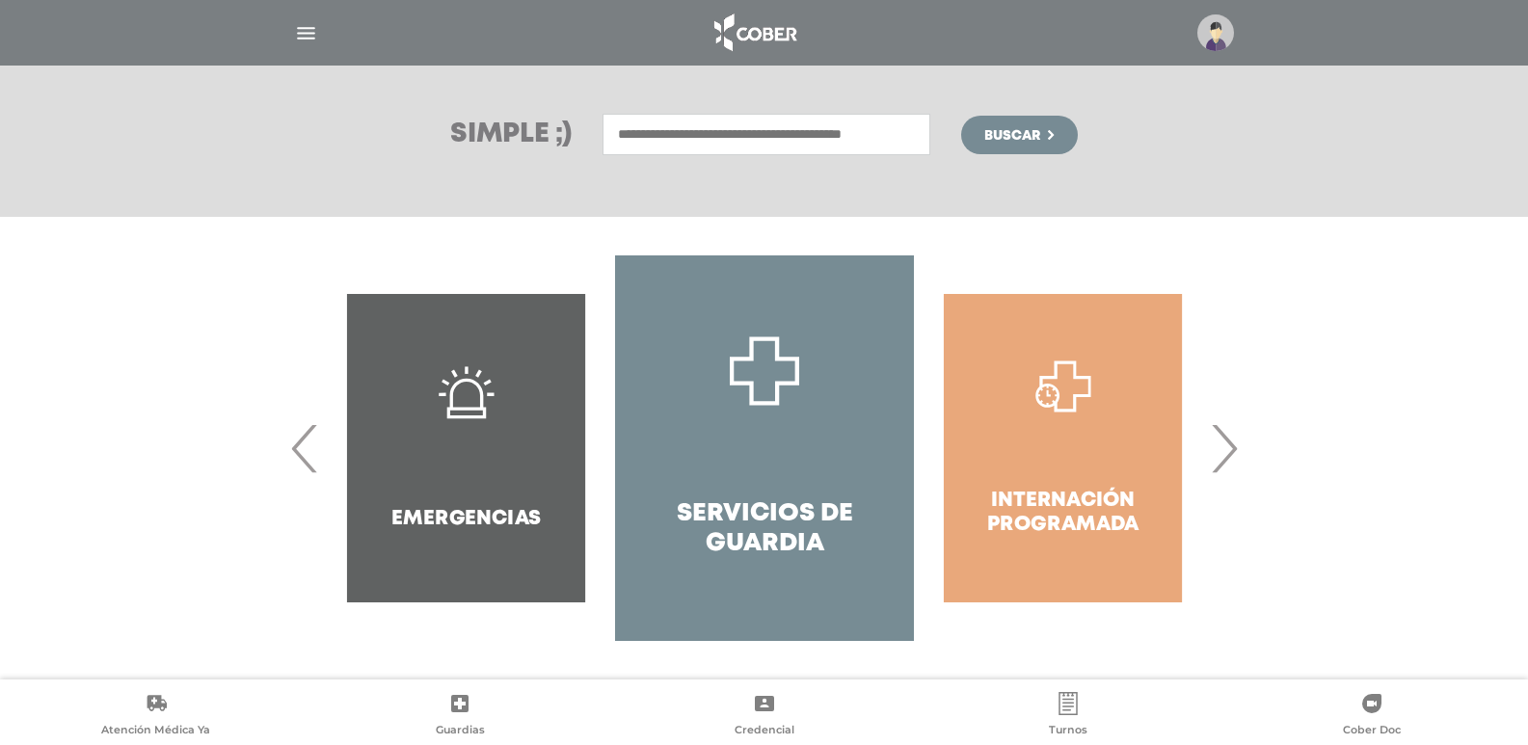
click at [1226, 444] on span "›" at bounding box center [1224, 448] width 38 height 104
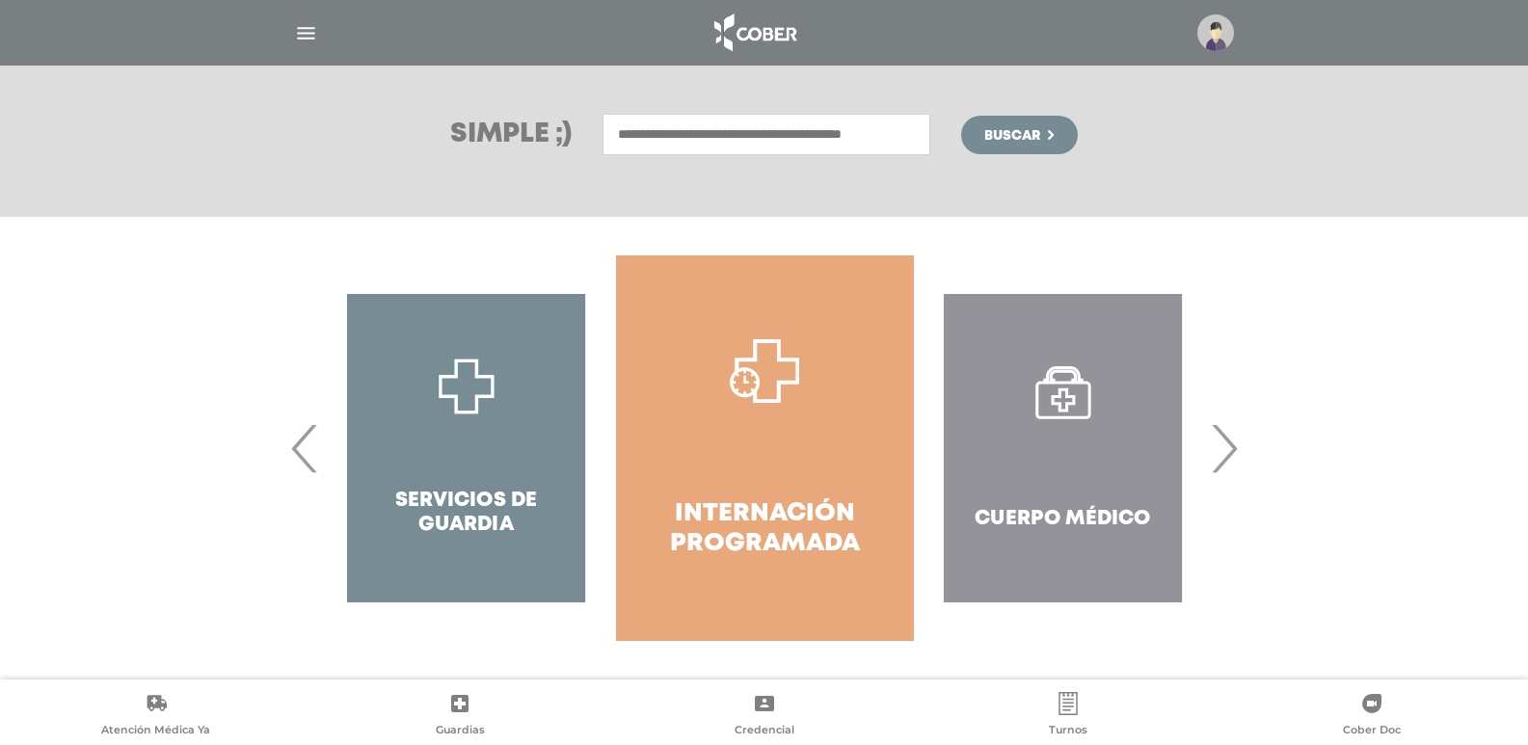
click at [1226, 444] on span "›" at bounding box center [1224, 448] width 38 height 104
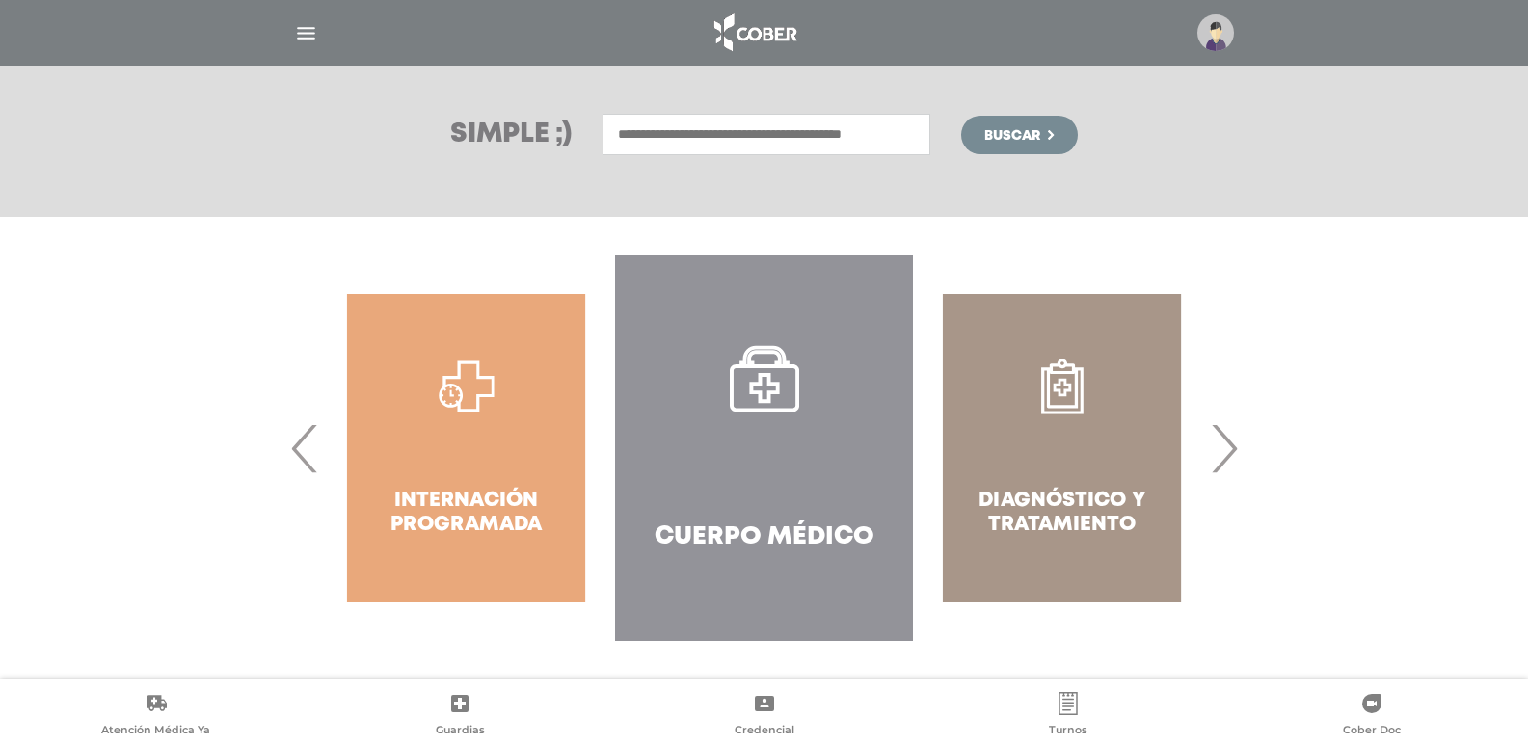
click at [1052, 457] on div "Diagnóstico y Tratamiento" at bounding box center [1062, 448] width 298 height 386
click at [1022, 514] on div "Diagnóstico y Tratamiento" at bounding box center [1062, 448] width 298 height 386
click at [1220, 466] on span "›" at bounding box center [1224, 448] width 38 height 104
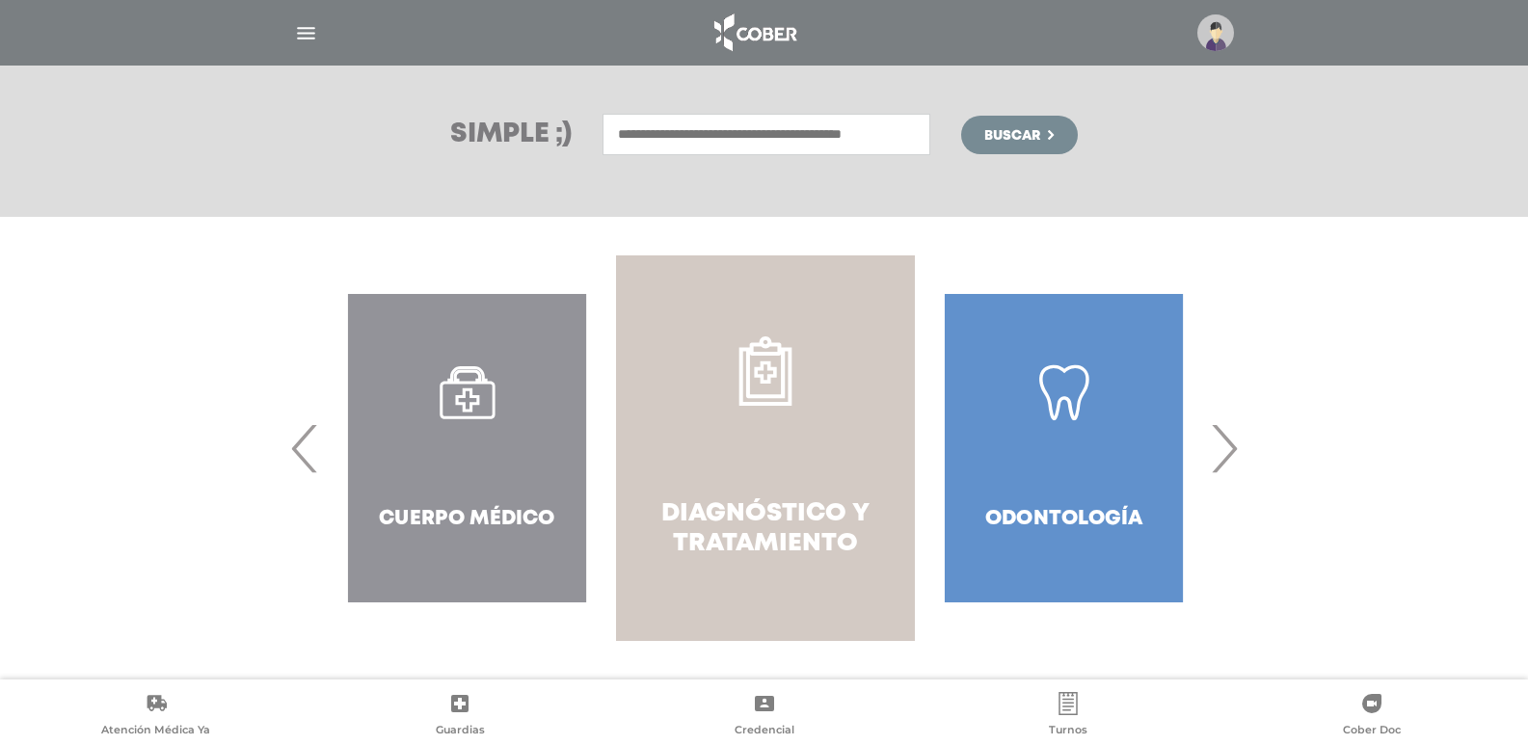
click at [682, 430] on link "Diagnóstico y Tratamiento" at bounding box center [765, 448] width 298 height 386
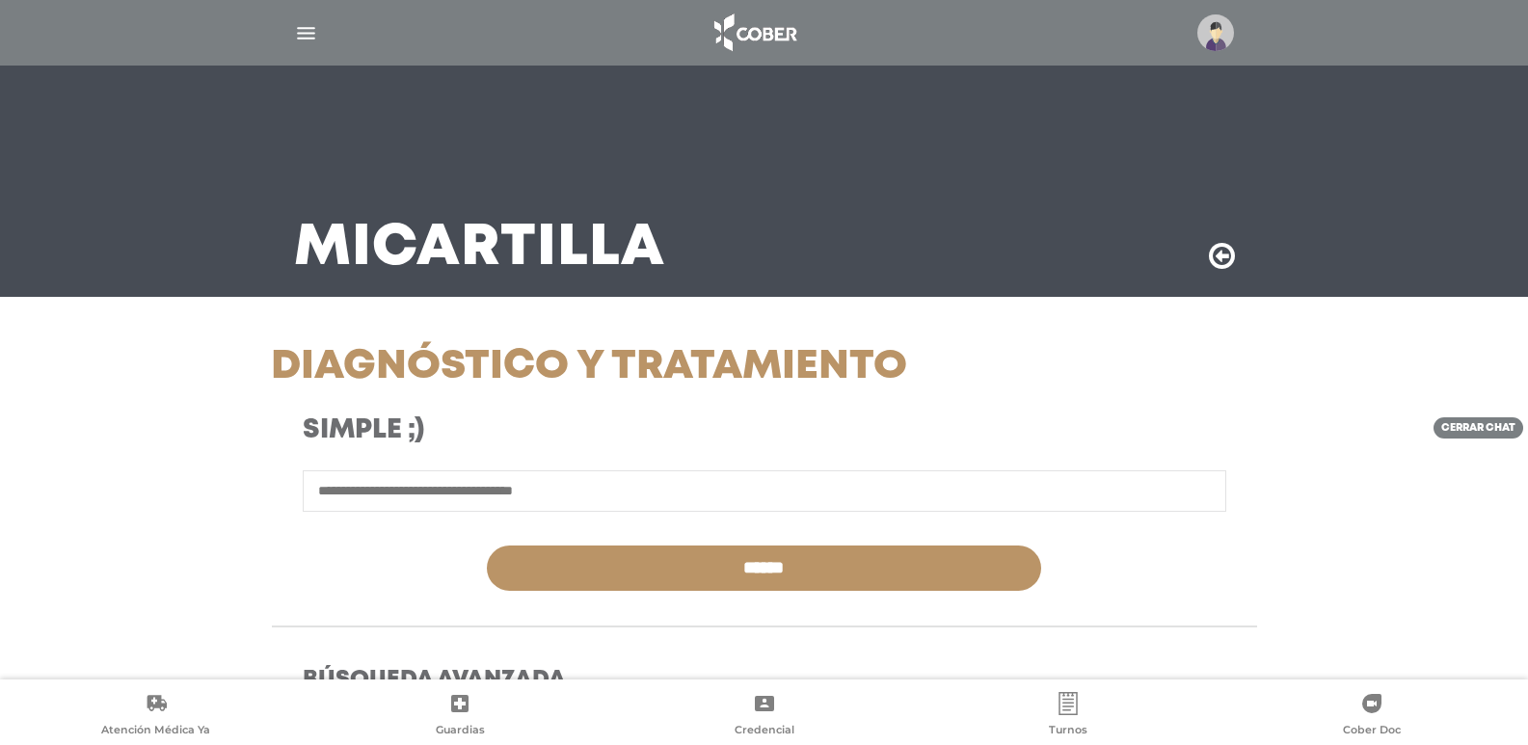
click at [917, 496] on input "text" at bounding box center [764, 490] width 923 height 41
click at [1455, 432] on link "cerrar chat" at bounding box center [1478, 428] width 90 height 22
click at [653, 475] on input "text" at bounding box center [764, 490] width 923 height 41
paste input "*"
type input "**********"
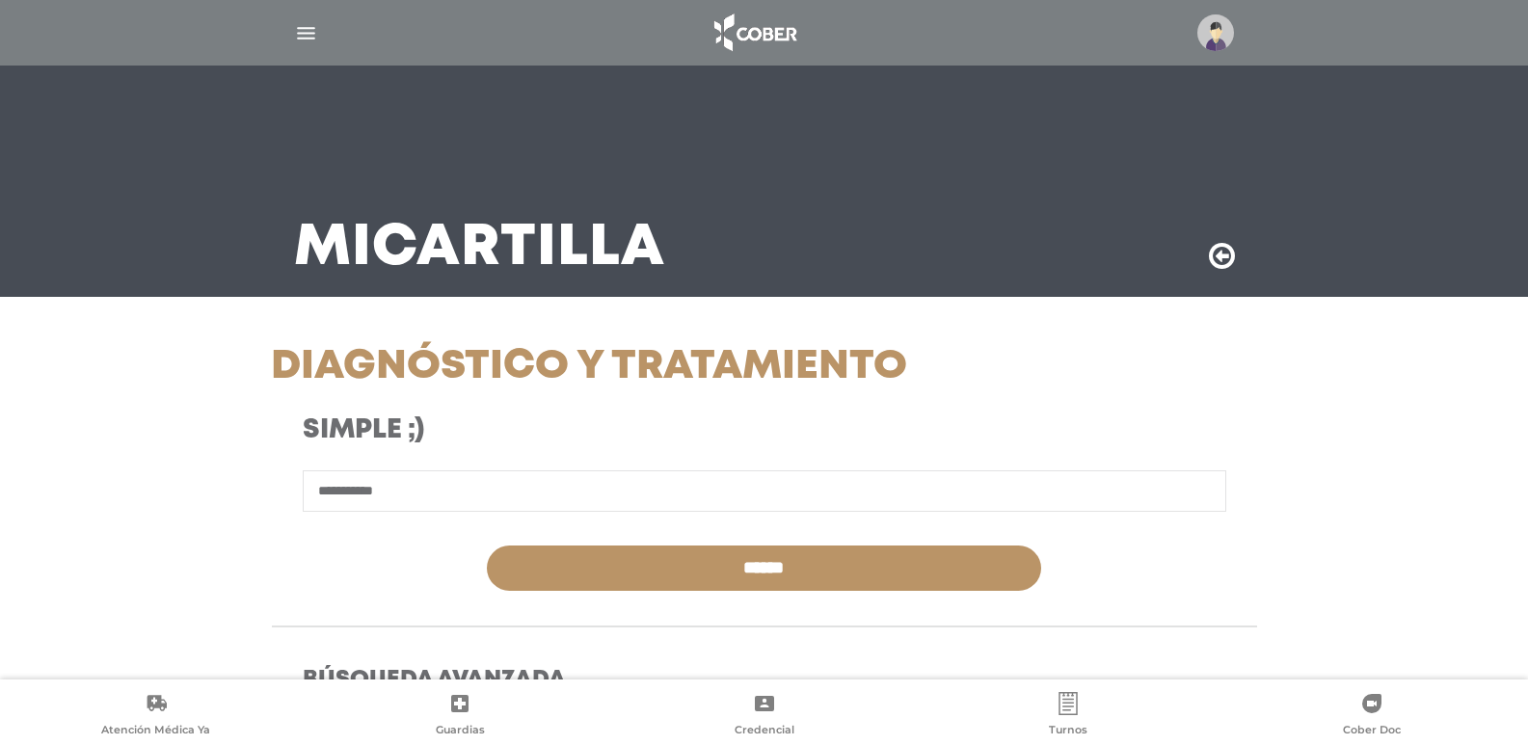
click at [487, 545] on input "******" at bounding box center [764, 567] width 554 height 45
